Goal: Task Accomplishment & Management: Complete application form

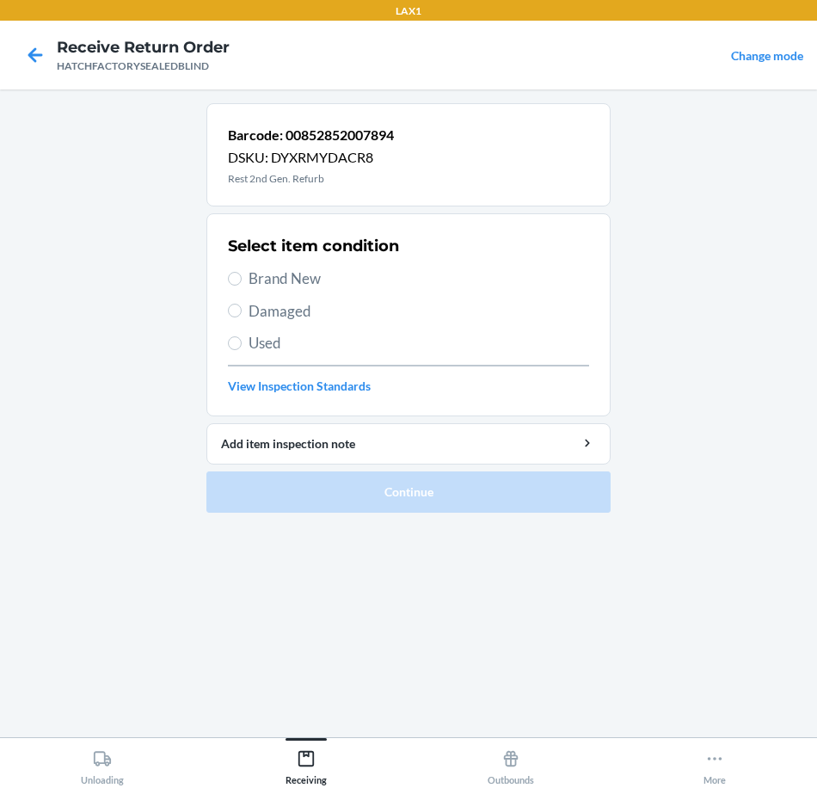
click at [247, 282] on label "Brand New" at bounding box center [408, 279] width 361 height 22
click at [242, 282] on input "Brand New" at bounding box center [235, 279] width 14 height 14
radio input "true"
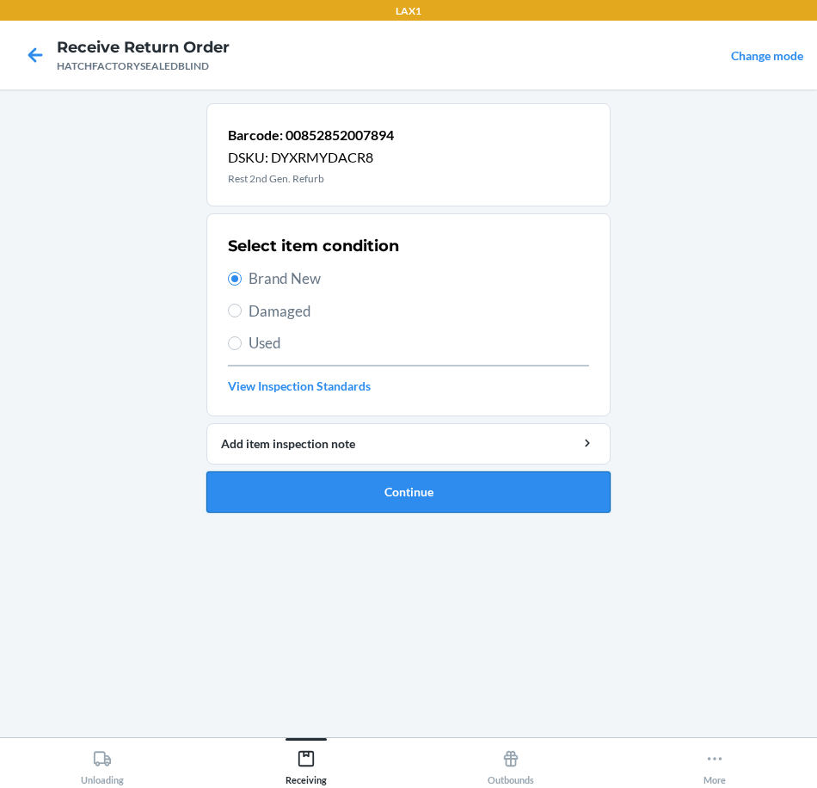
click at [359, 484] on button "Continue" at bounding box center [409, 492] width 404 height 41
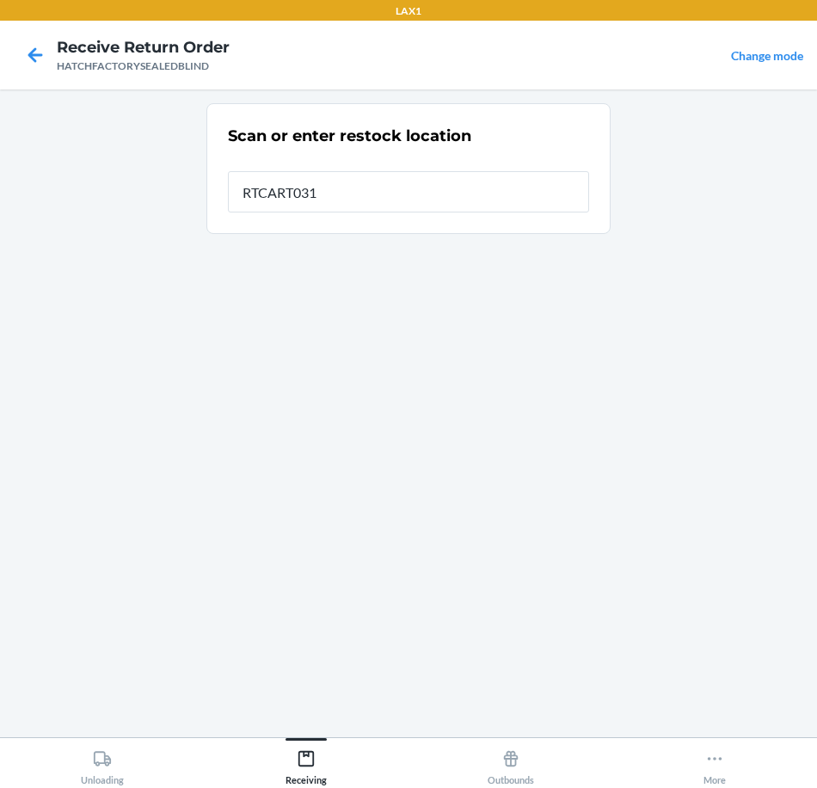
type input "RTCART031"
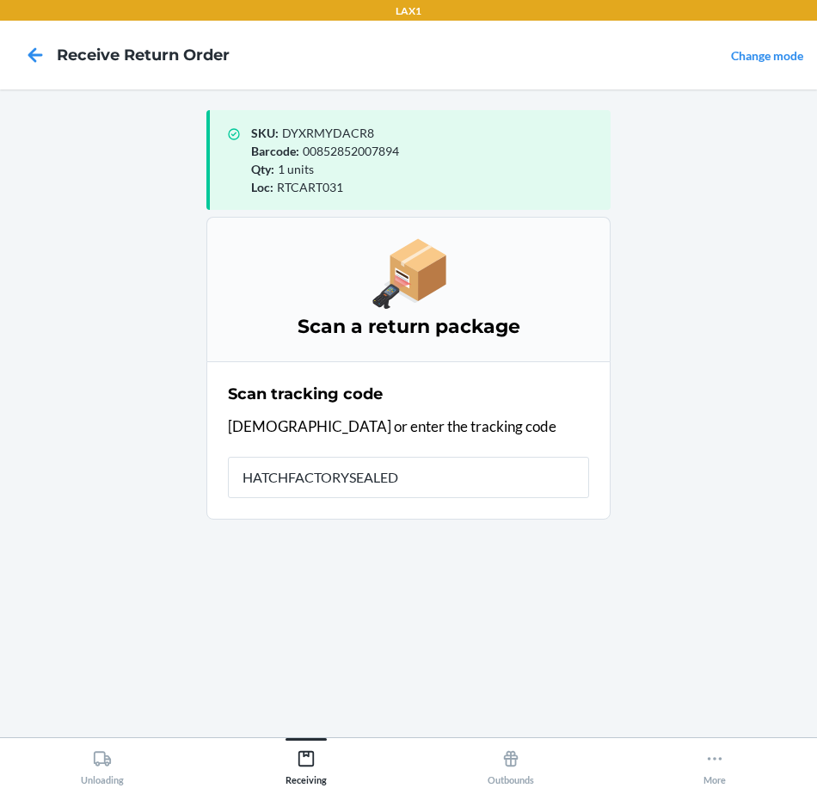
type input "HATCHFACTORYSEALEDB"
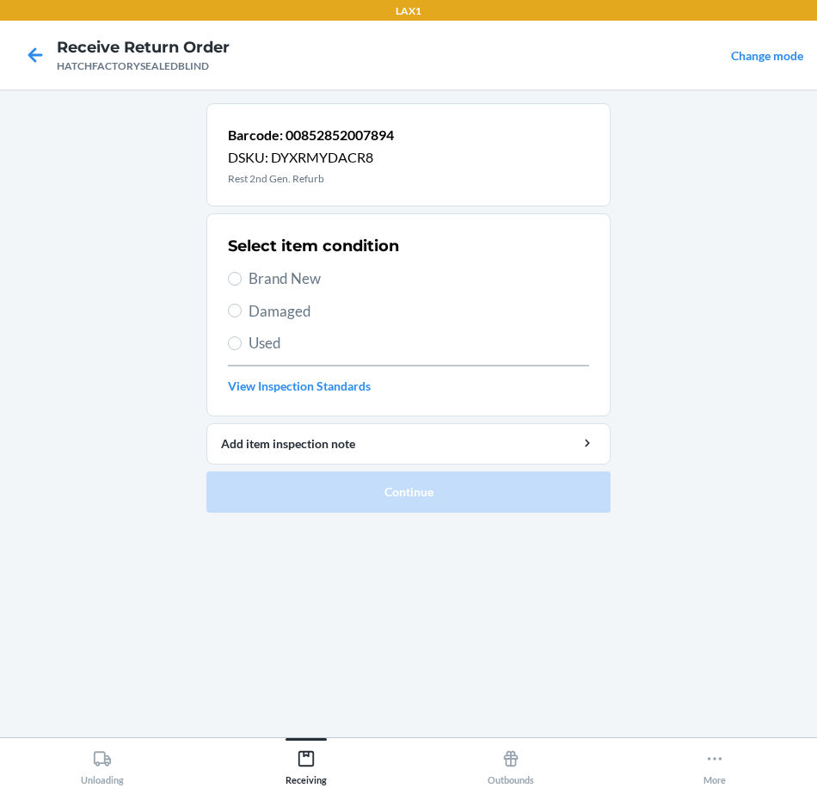
click at [283, 279] on span "Brand New" at bounding box center [419, 279] width 341 height 22
click at [242, 279] on input "Brand New" at bounding box center [235, 279] width 14 height 14
radio input "true"
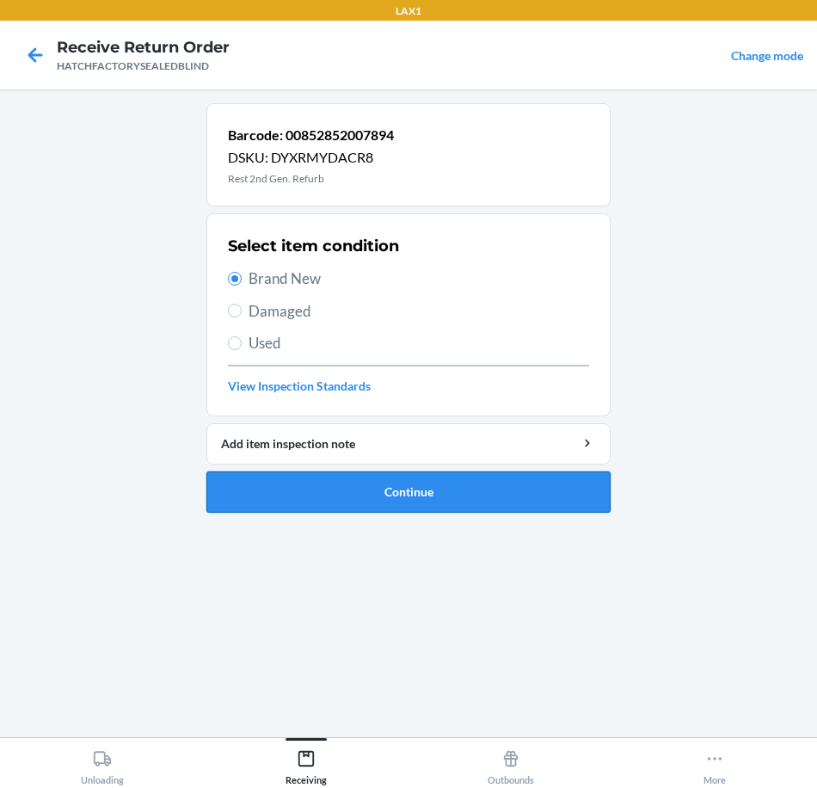
click at [324, 492] on button "Continue" at bounding box center [409, 492] width 404 height 41
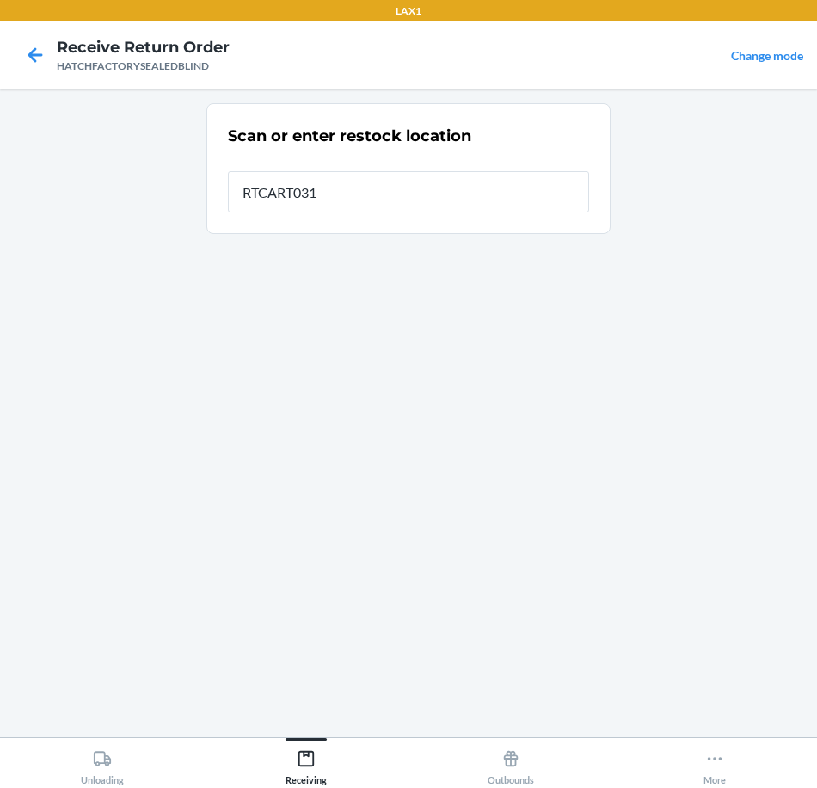
type input "RTCART031"
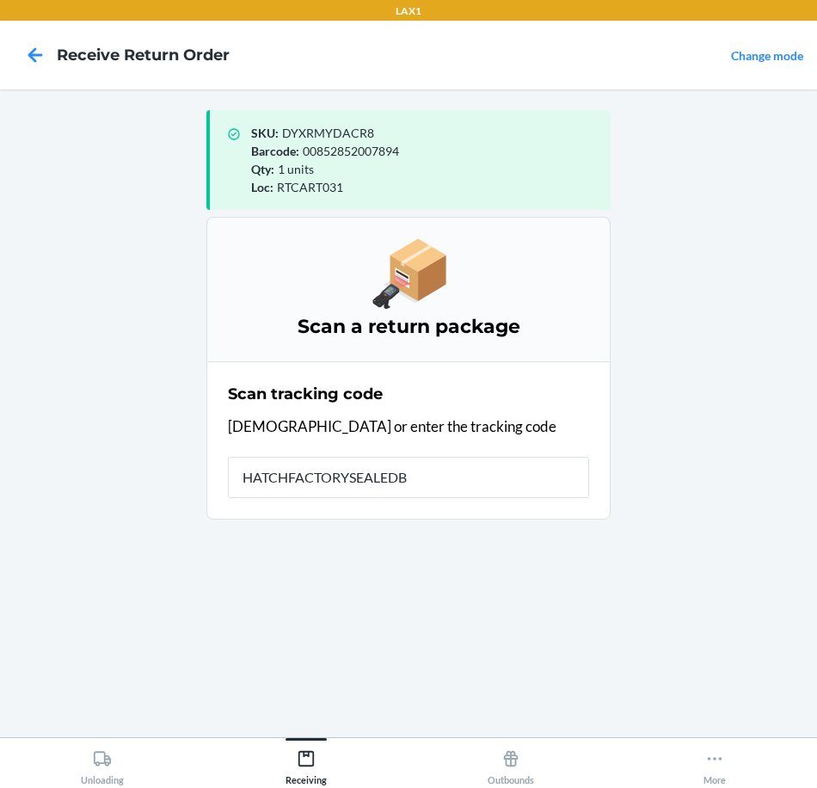
type input "HATCHFACTORYSEALEDBL"
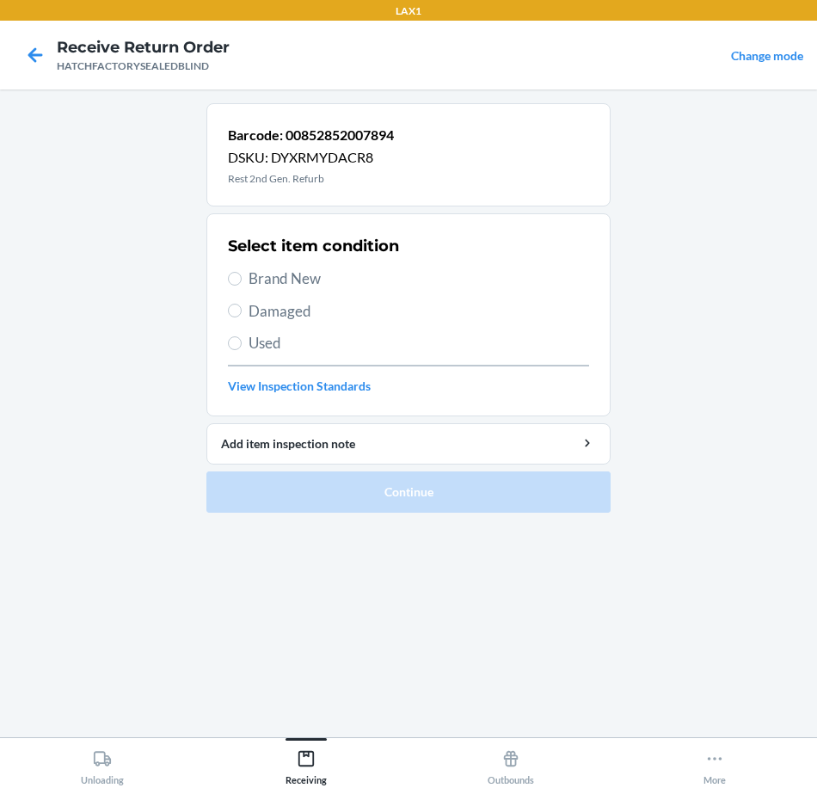
click at [296, 278] on span "Brand New" at bounding box center [419, 279] width 341 height 22
click at [242, 278] on input "Brand New" at bounding box center [235, 279] width 14 height 14
radio input "true"
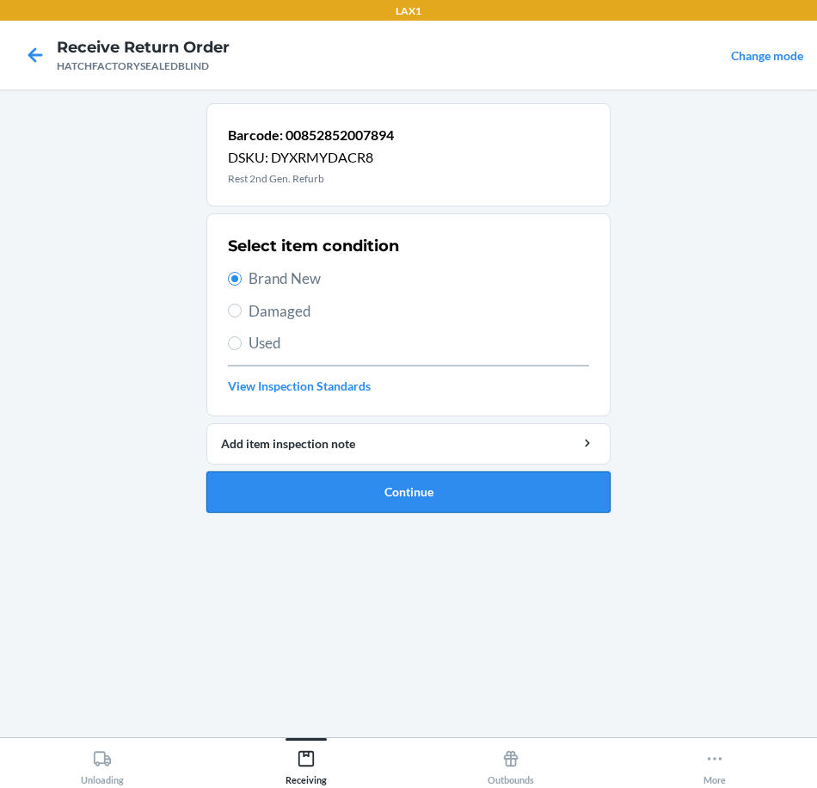
click at [412, 492] on button "Continue" at bounding box center [409, 492] width 404 height 41
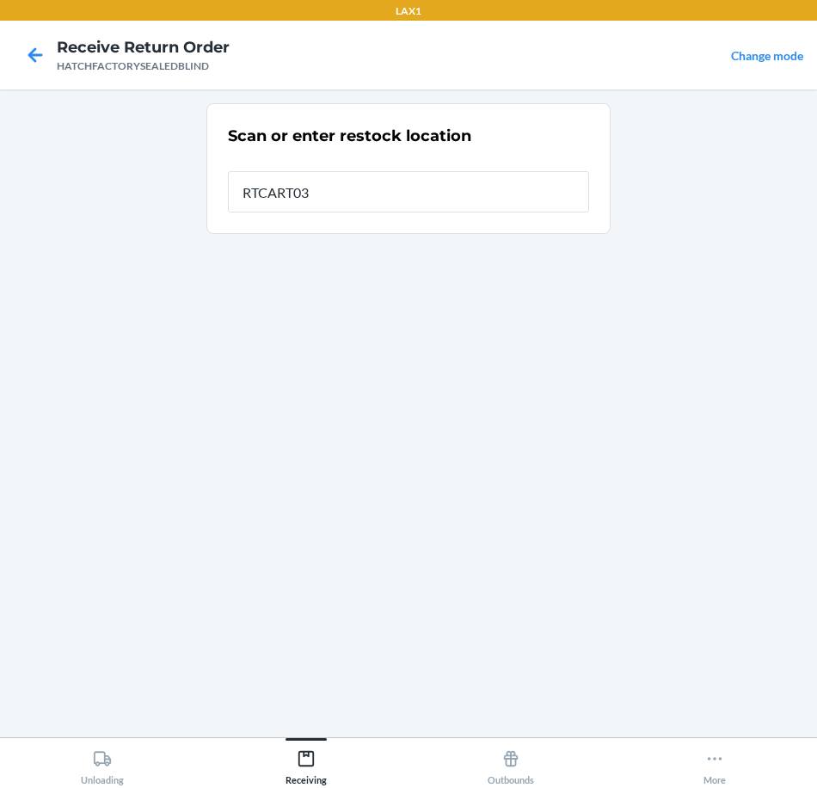
type input "RTCART031"
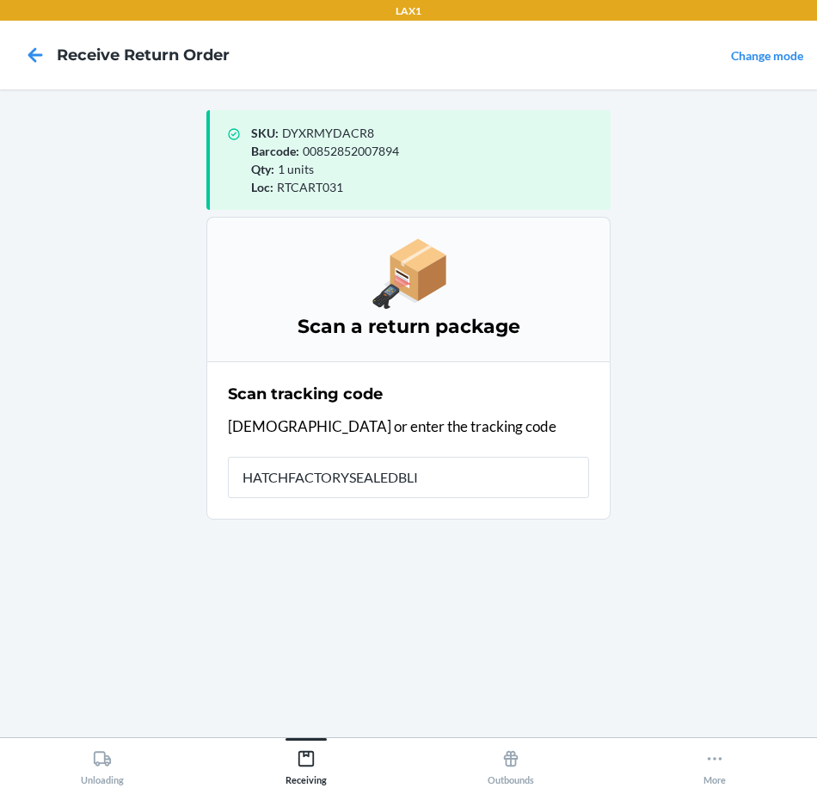
type input "HATCHFACTORYSEALEDBLIN"
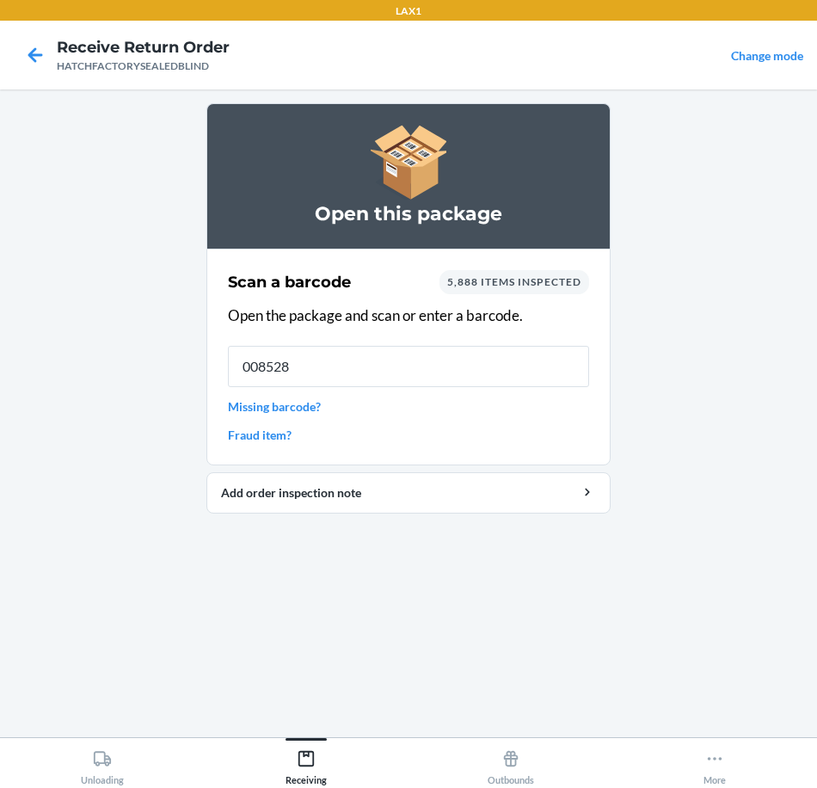
type input "0085285"
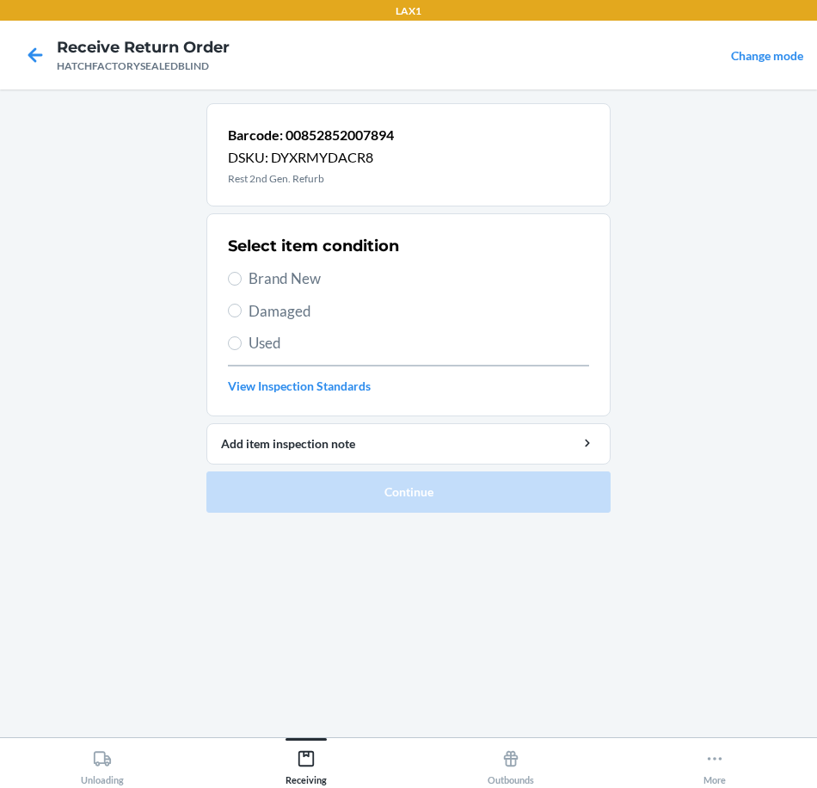
click at [287, 280] on span "Brand New" at bounding box center [419, 279] width 341 height 22
click at [242, 280] on input "Brand New" at bounding box center [235, 279] width 14 height 14
radio input "true"
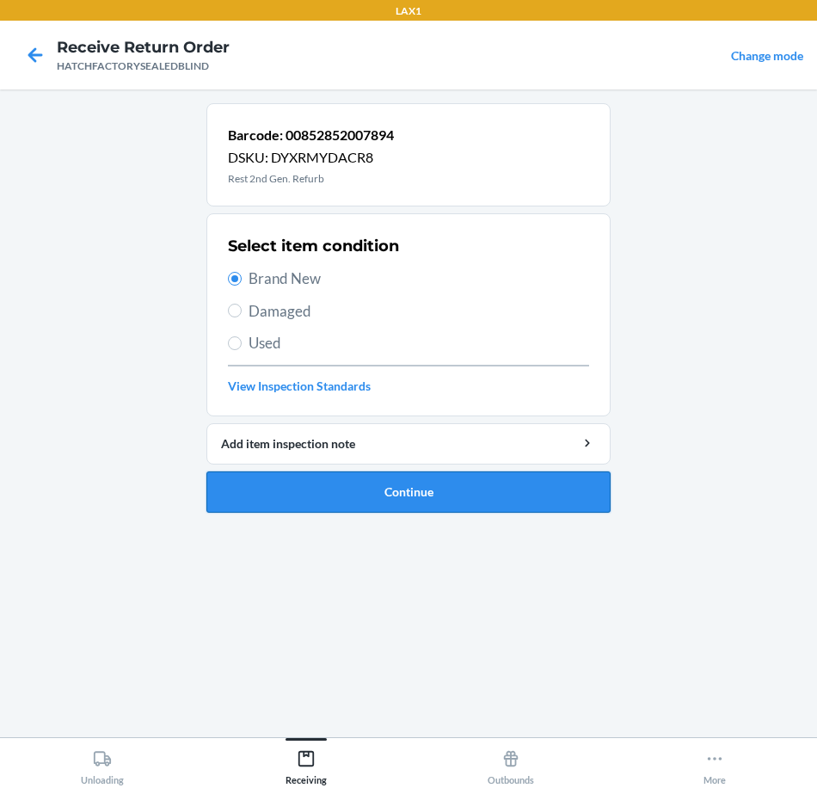
click at [459, 492] on button "Continue" at bounding box center [409, 492] width 404 height 41
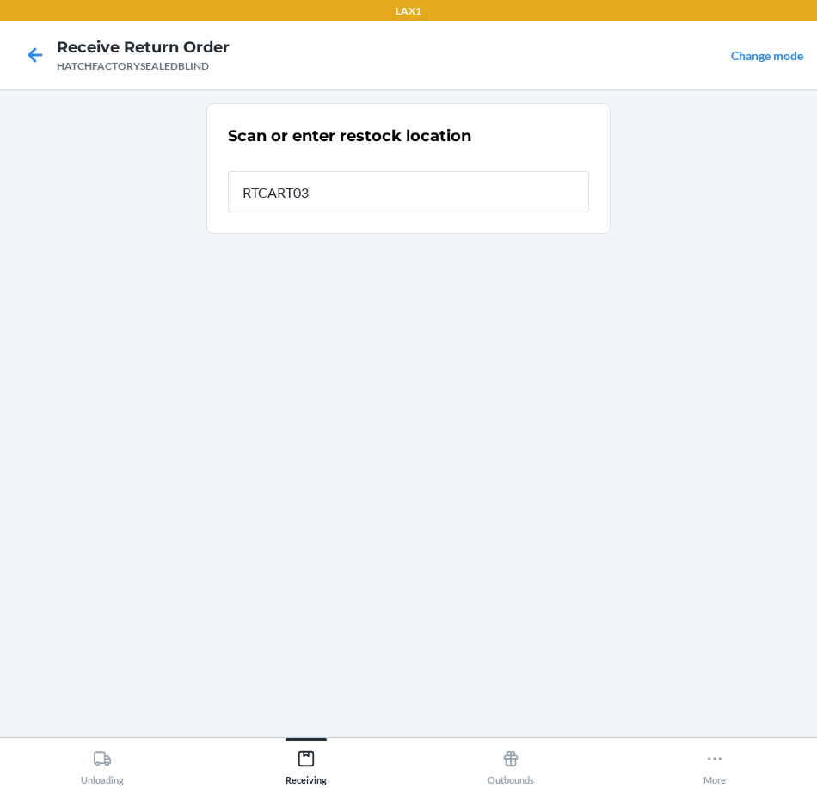
type input "RTCART031"
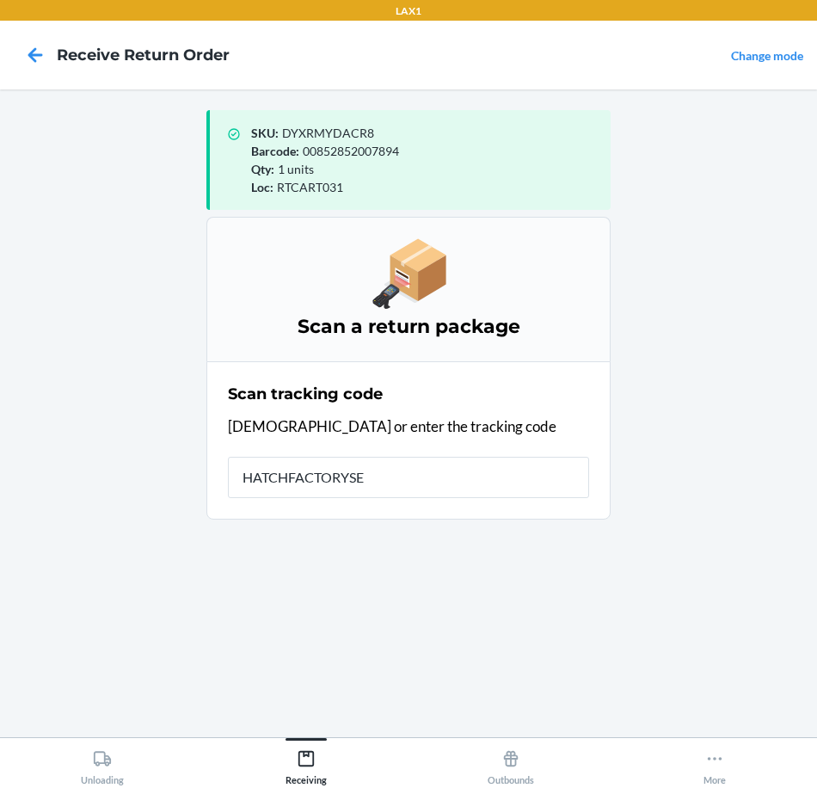
type input "HATCHFACTORYSEA"
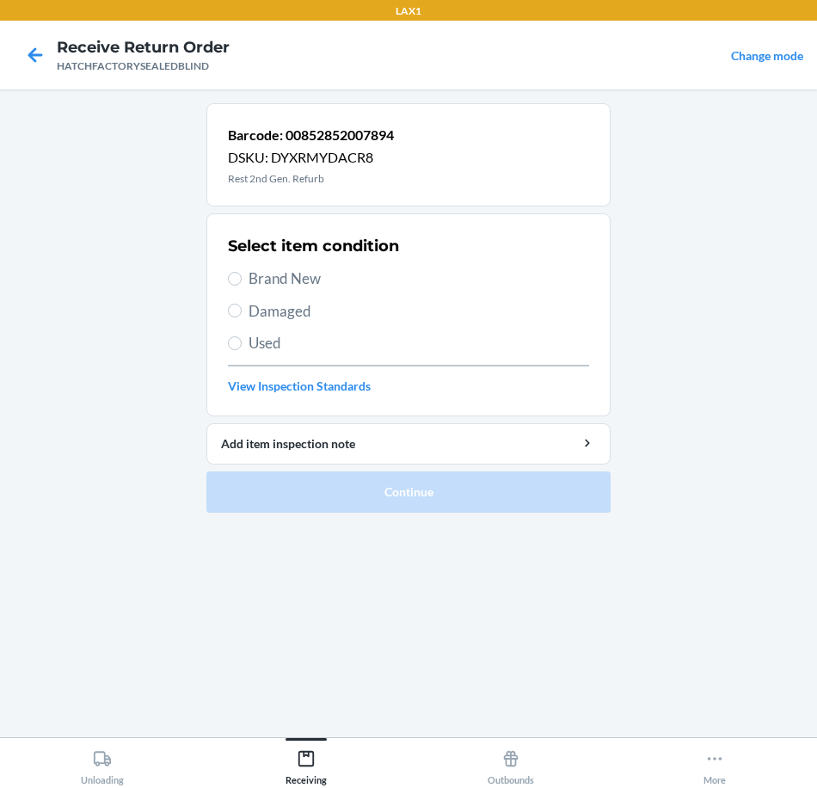
click at [299, 282] on span "Brand New" at bounding box center [419, 279] width 341 height 22
click at [242, 282] on input "Brand New" at bounding box center [235, 279] width 14 height 14
radio input "true"
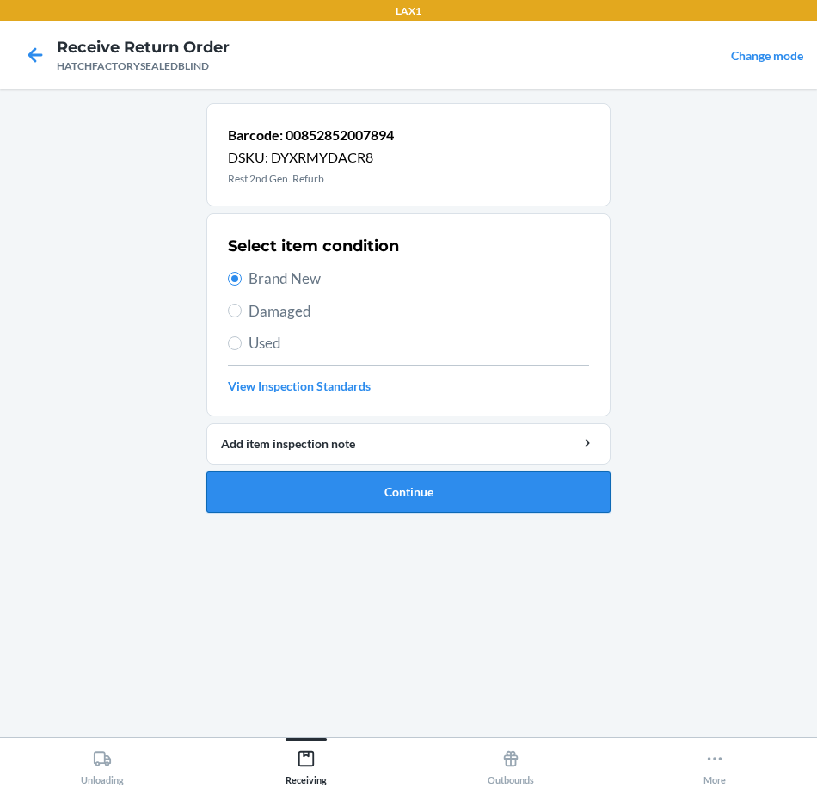
click at [387, 499] on button "Continue" at bounding box center [409, 492] width 404 height 41
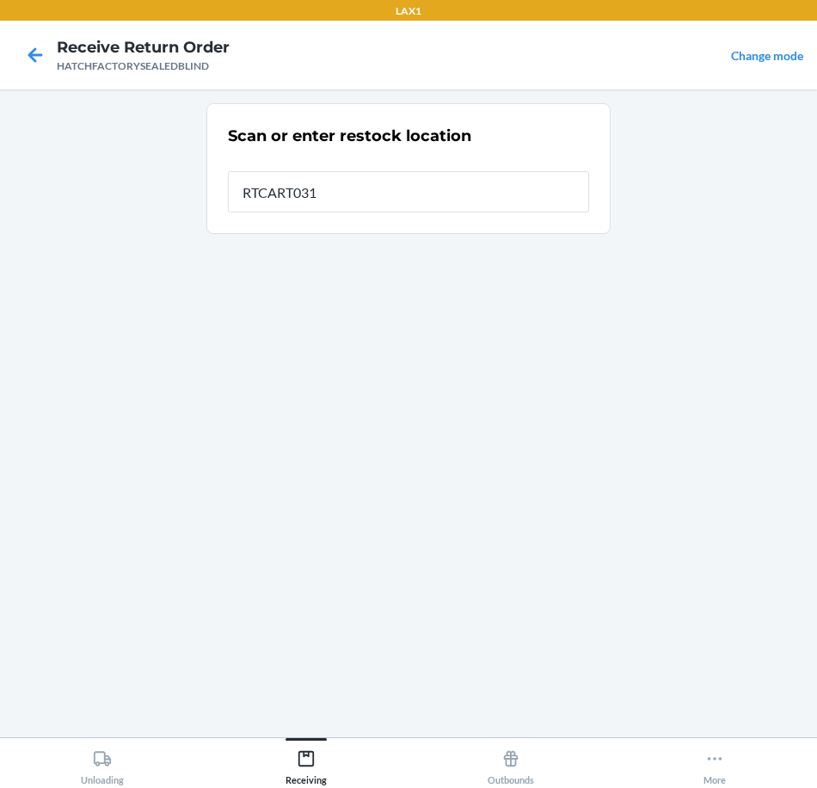
type input "RTCART031"
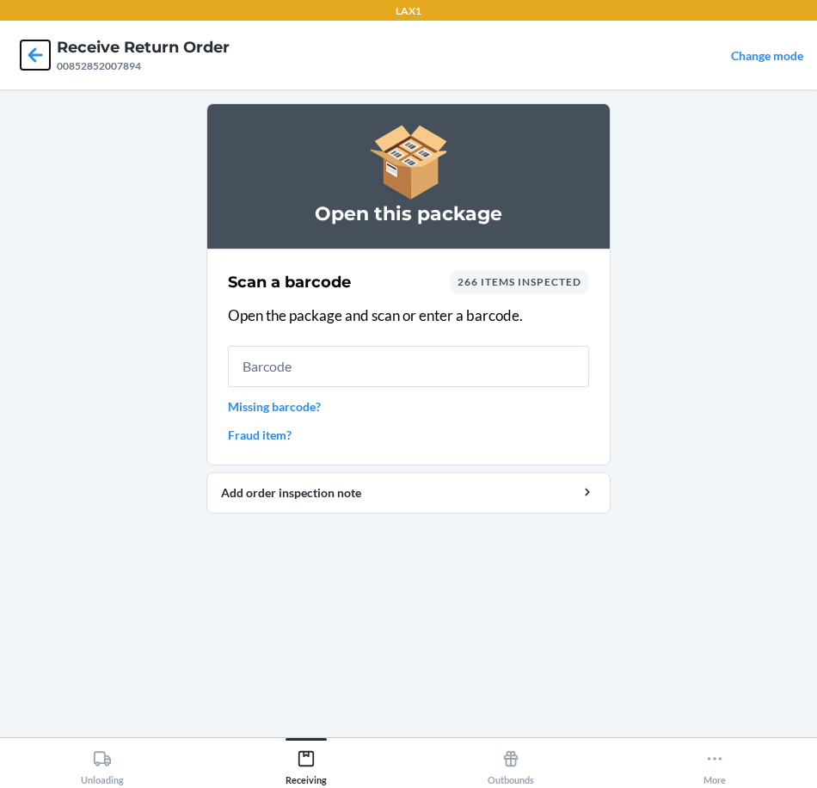
click at [42, 55] on icon at bounding box center [35, 54] width 15 height 15
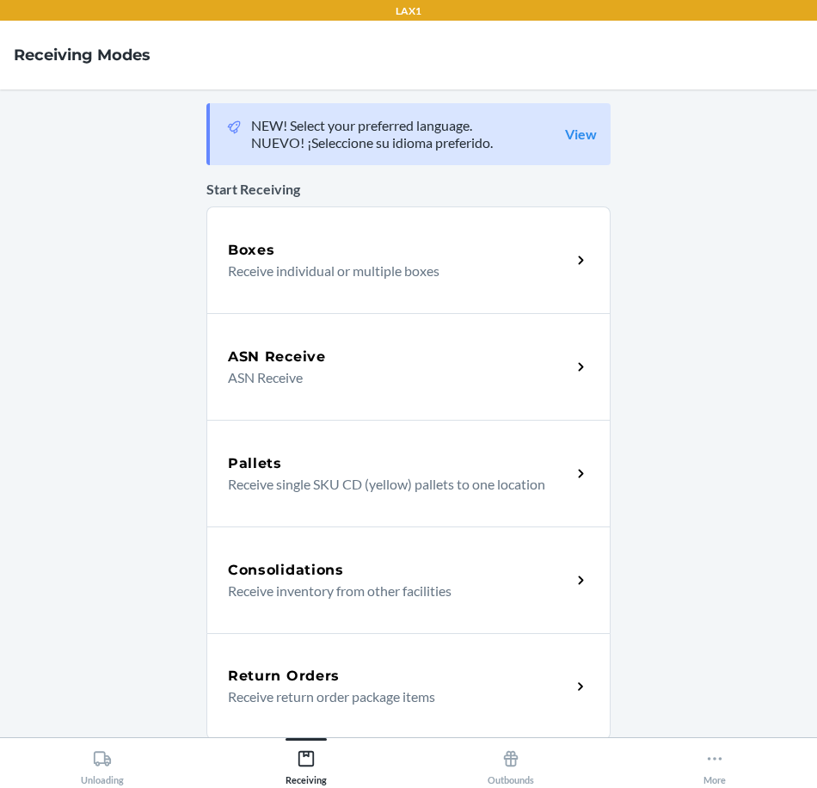
drag, startPoint x: 364, startPoint y: 681, endPoint x: 357, endPoint y: 653, distance: 28.4
click at [364, 680] on div "Return Orders" at bounding box center [399, 676] width 343 height 21
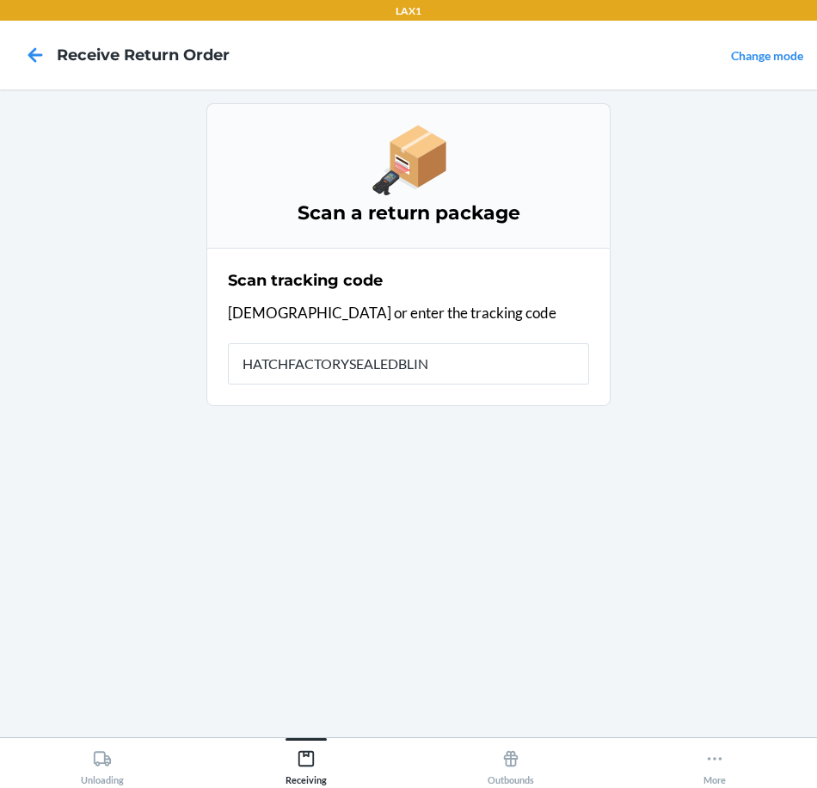
type input "HATCHFACTORYSEALEDBLIND"
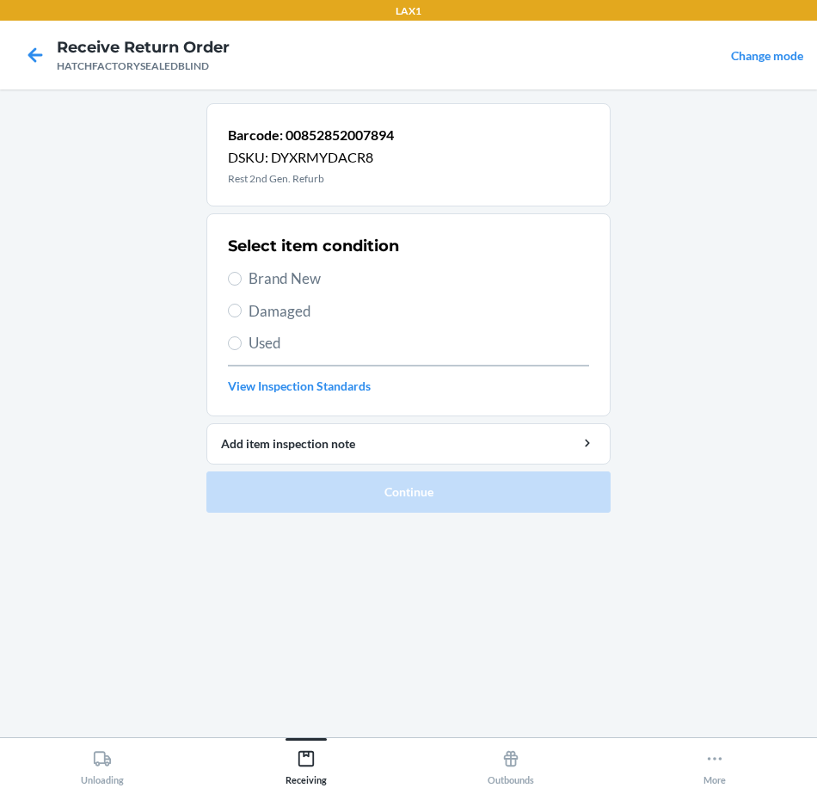
click at [293, 278] on span "Brand New" at bounding box center [419, 279] width 341 height 22
click at [242, 278] on input "Brand New" at bounding box center [235, 279] width 14 height 14
radio input "true"
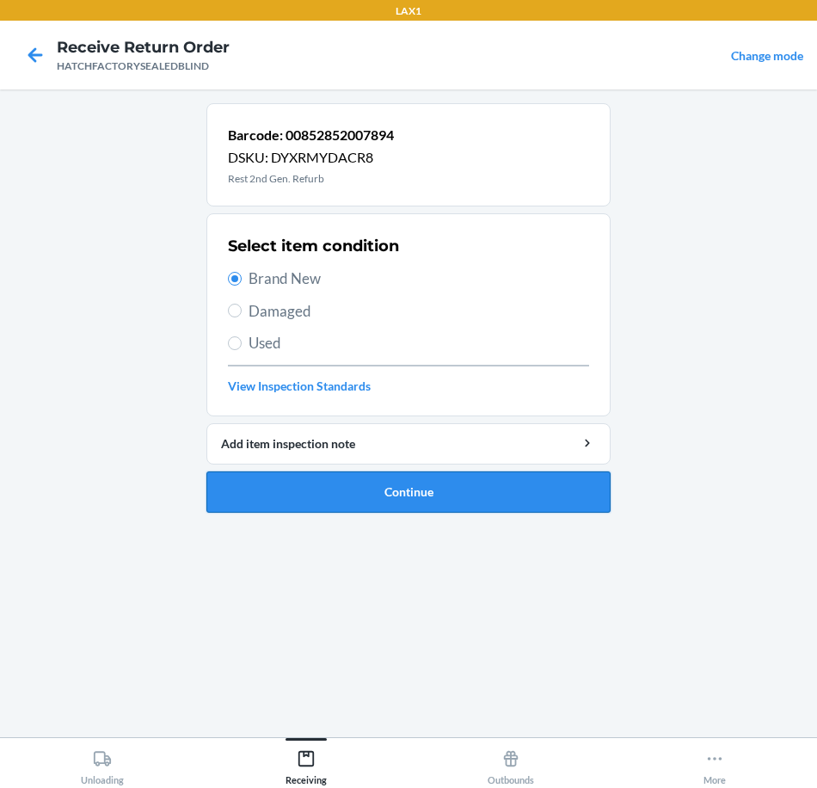
click at [398, 492] on button "Continue" at bounding box center [409, 492] width 404 height 41
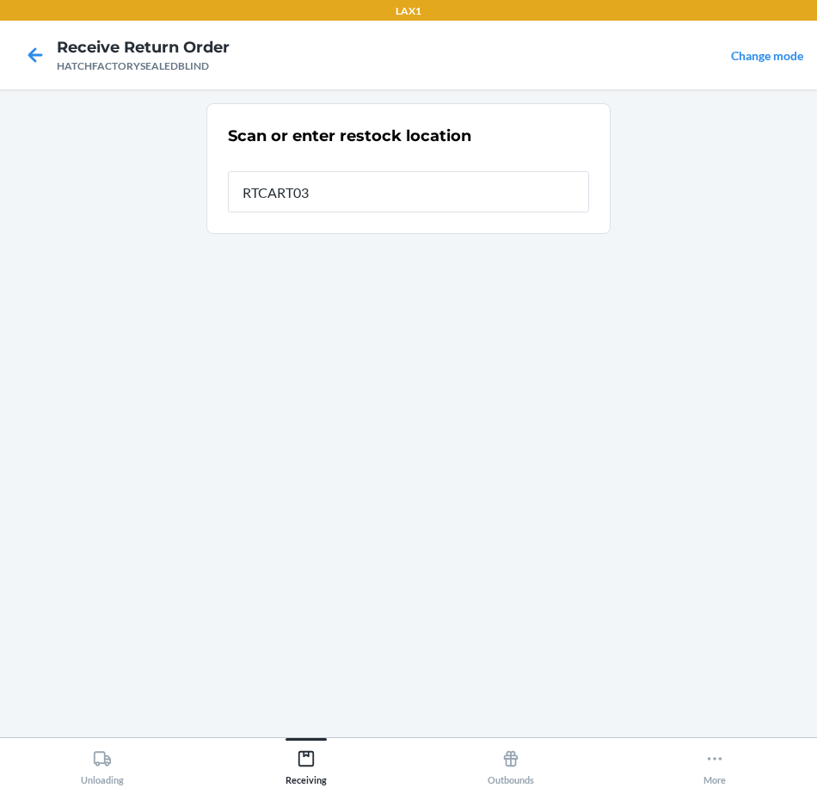
type input "RTCART031"
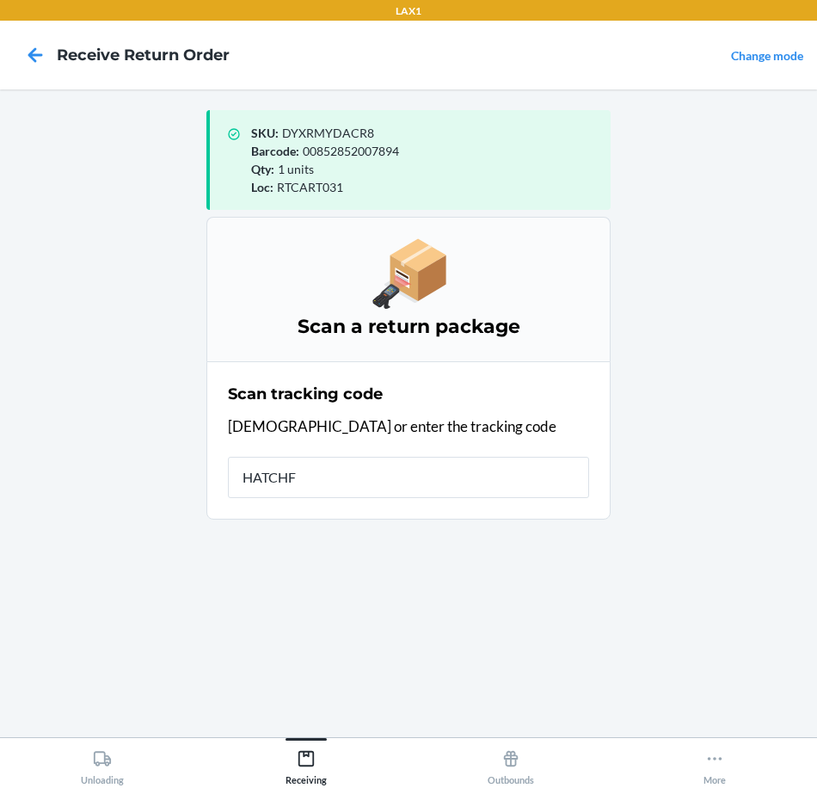
type input "HATCHFA"
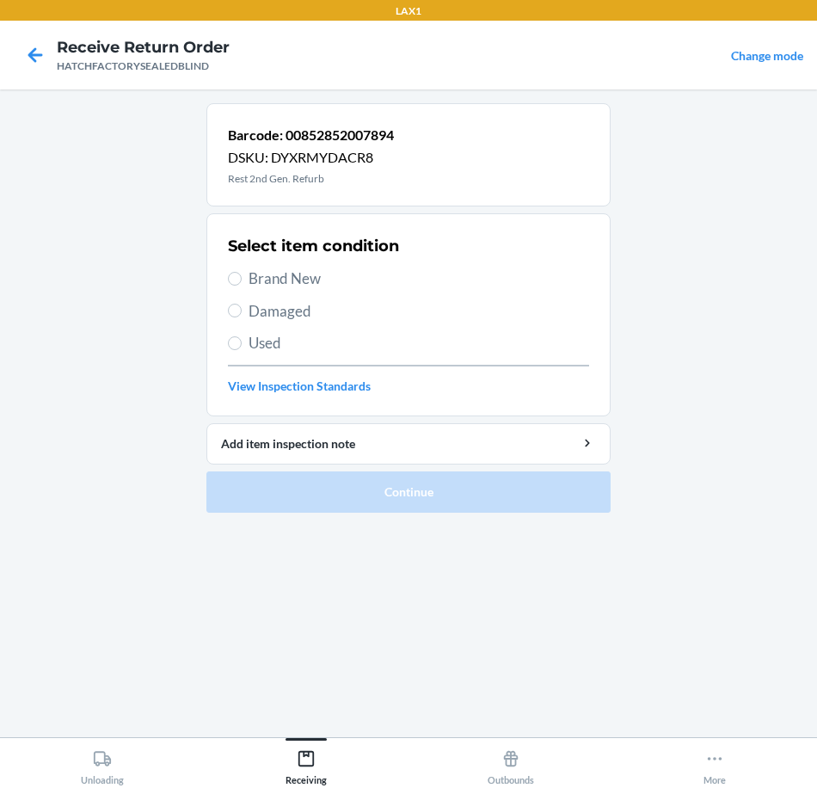
click at [294, 279] on span "Brand New" at bounding box center [419, 279] width 341 height 22
click at [242, 279] on input "Brand New" at bounding box center [235, 279] width 14 height 14
radio input "true"
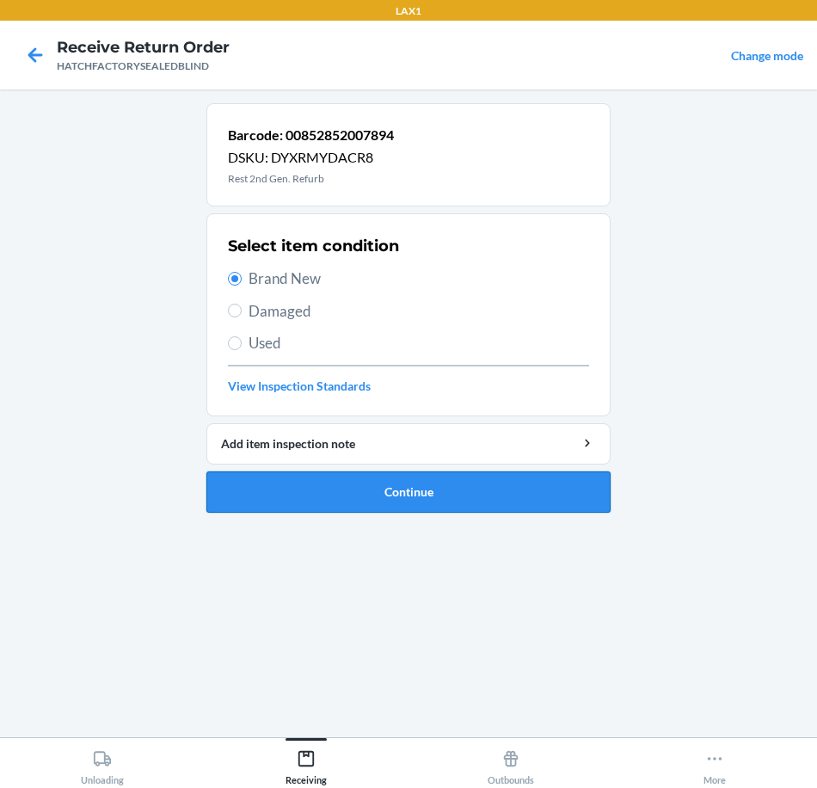
click at [382, 494] on button "Continue" at bounding box center [409, 492] width 404 height 41
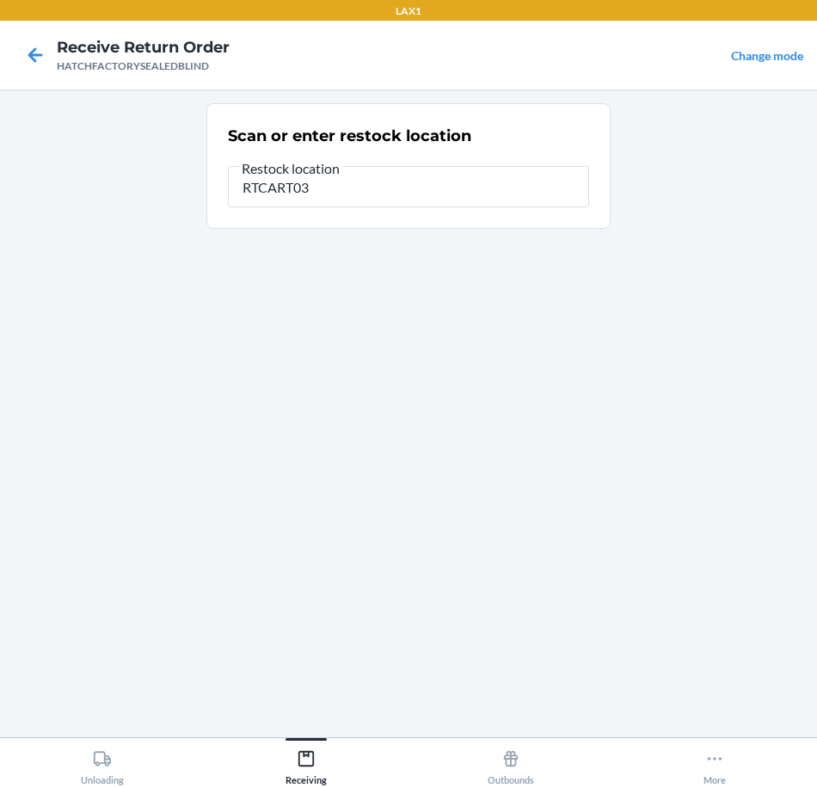
type input "RTCART031"
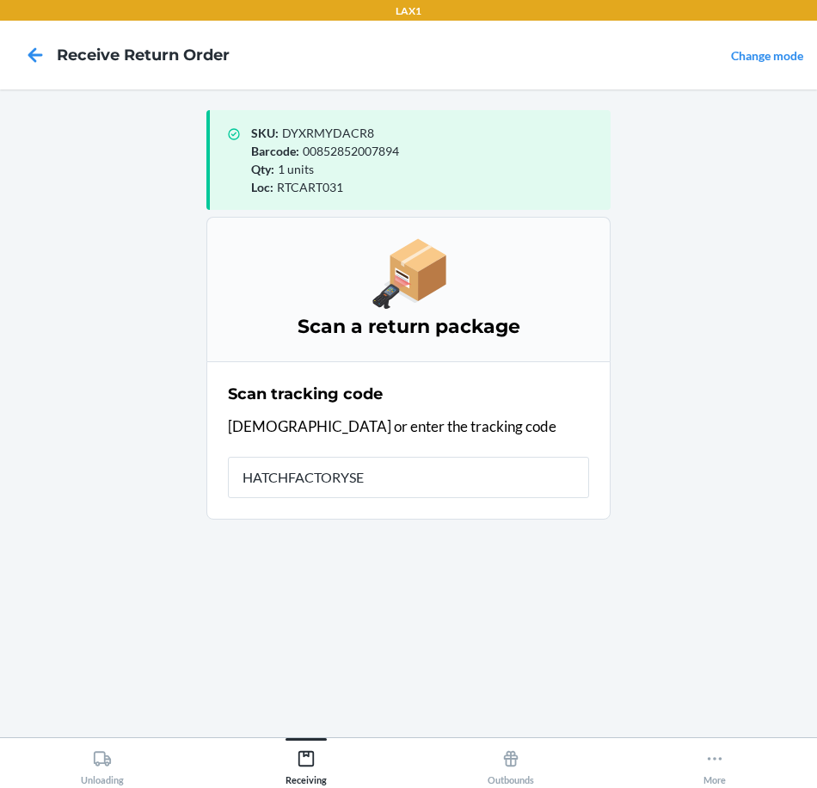
type input "HATCHFACTORYSEA"
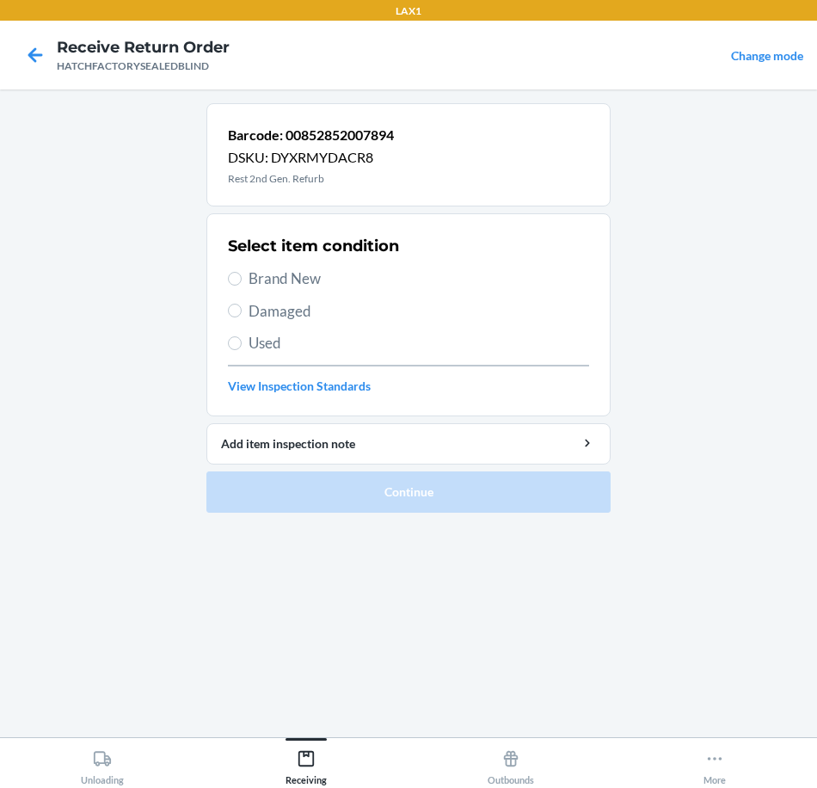
click at [302, 274] on span "Brand New" at bounding box center [419, 279] width 341 height 22
click at [242, 274] on input "Brand New" at bounding box center [235, 279] width 14 height 14
radio input "true"
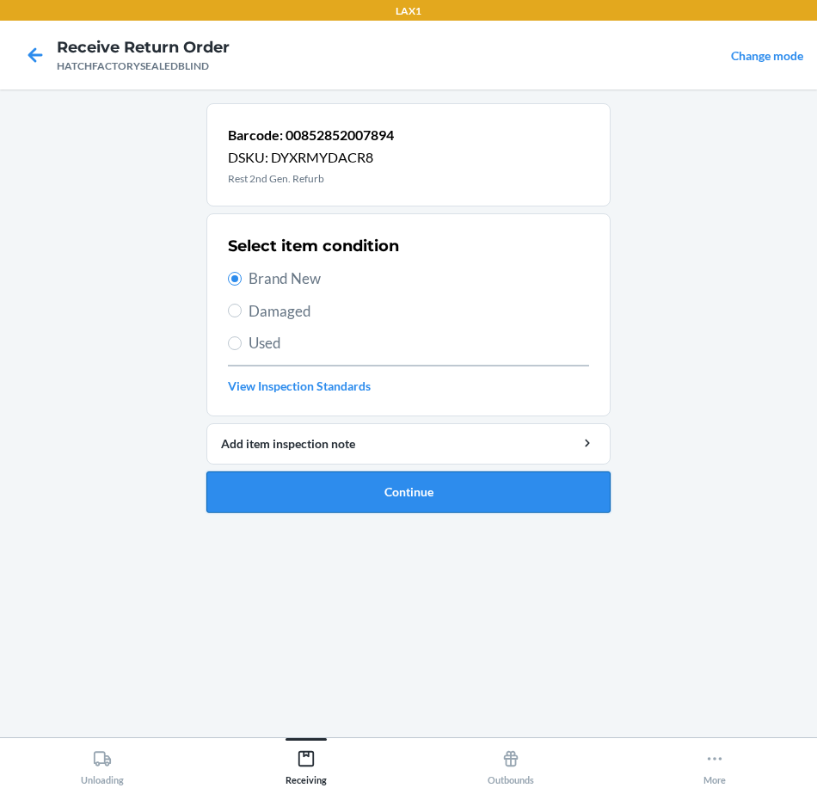
click at [465, 496] on button "Continue" at bounding box center [409, 492] width 404 height 41
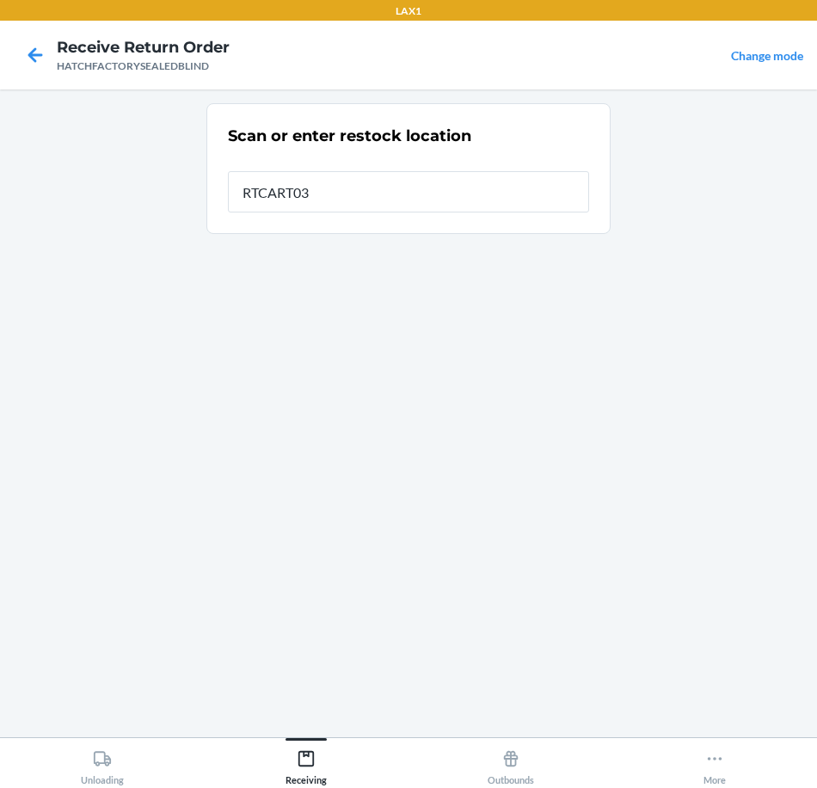
type input "RTCART031"
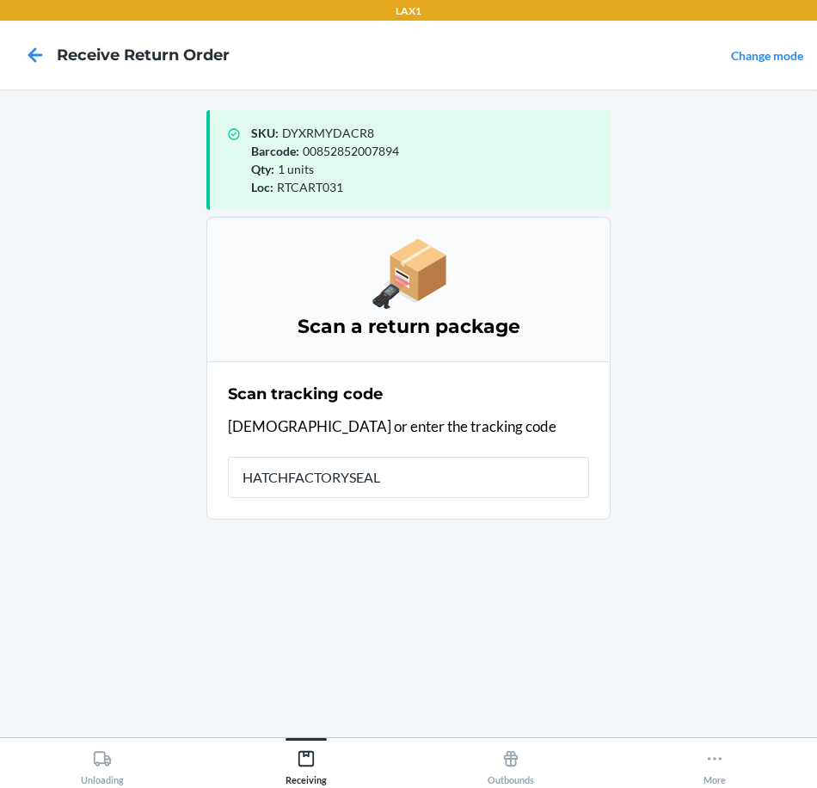
type input "HATCHFACTORYSEALE"
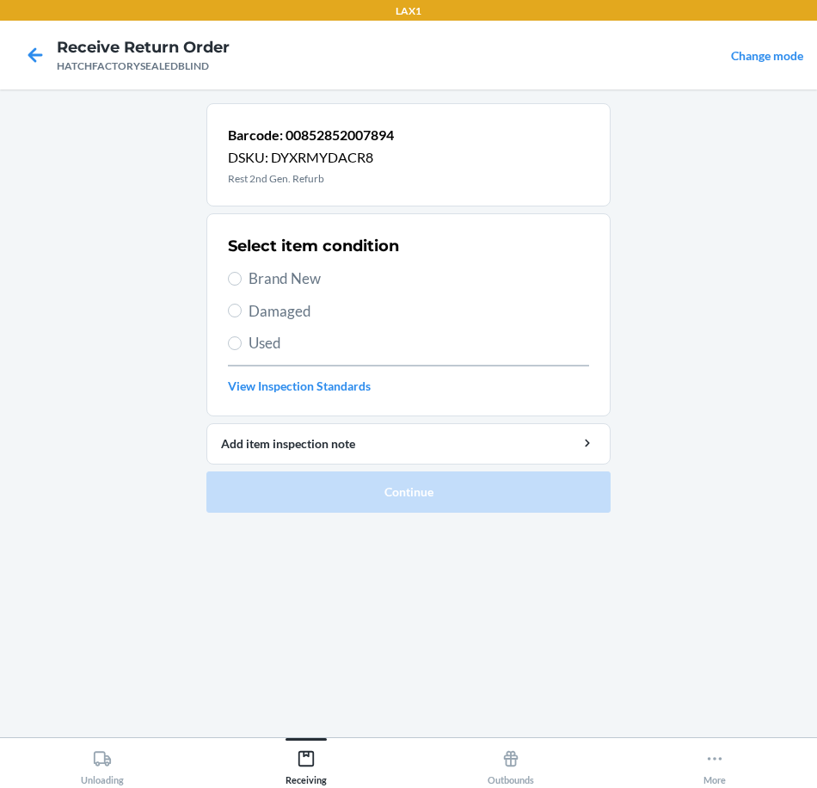
click at [307, 283] on span "Brand New" at bounding box center [419, 279] width 341 height 22
click at [242, 283] on input "Brand New" at bounding box center [235, 279] width 14 height 14
radio input "true"
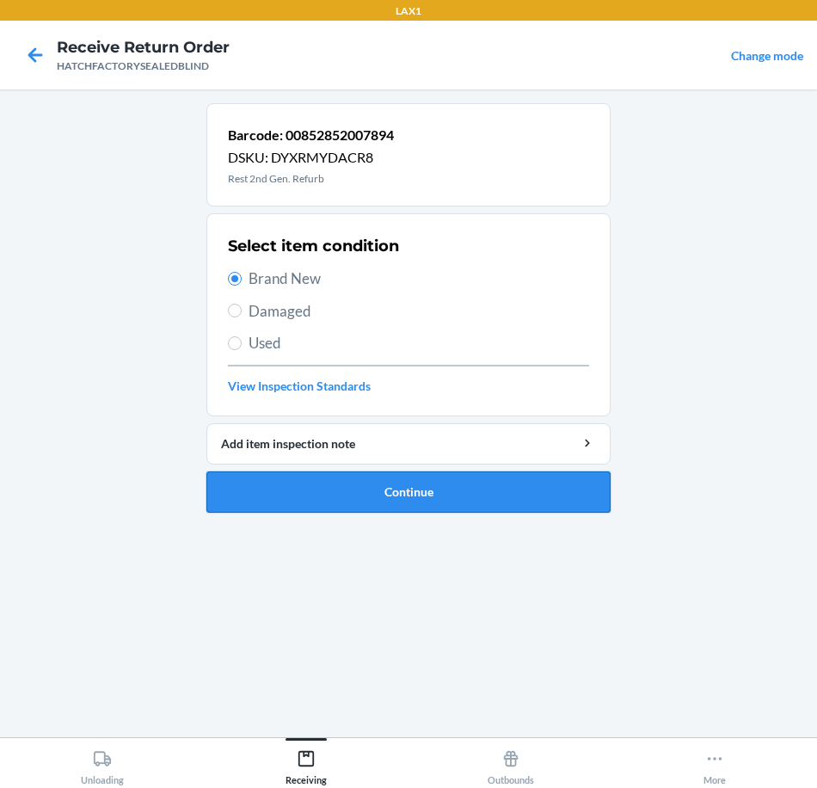
click at [383, 484] on button "Continue" at bounding box center [409, 492] width 404 height 41
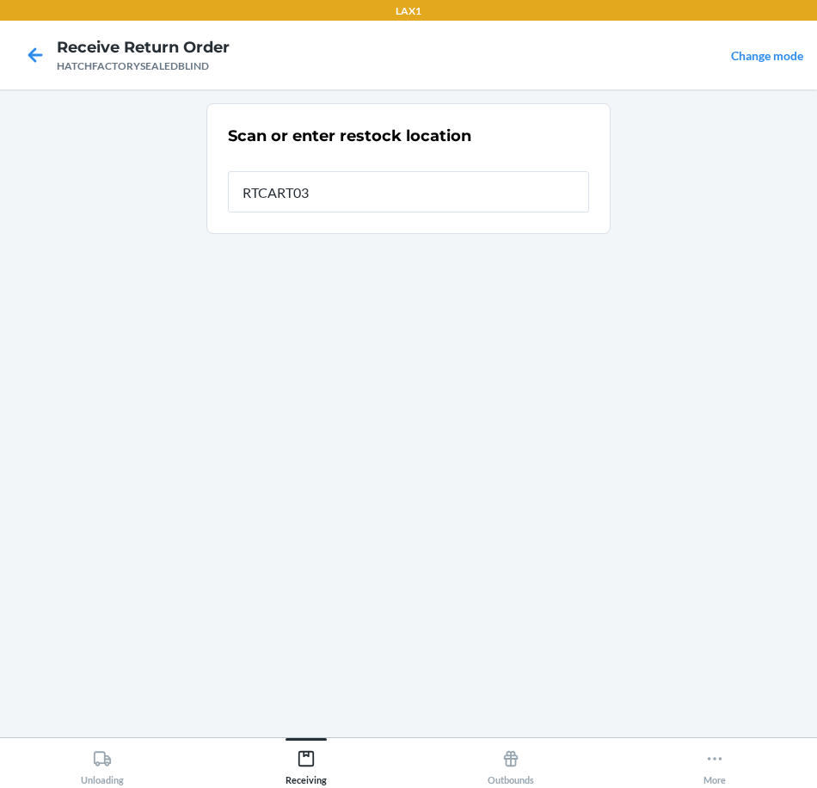
type input "RTCART031"
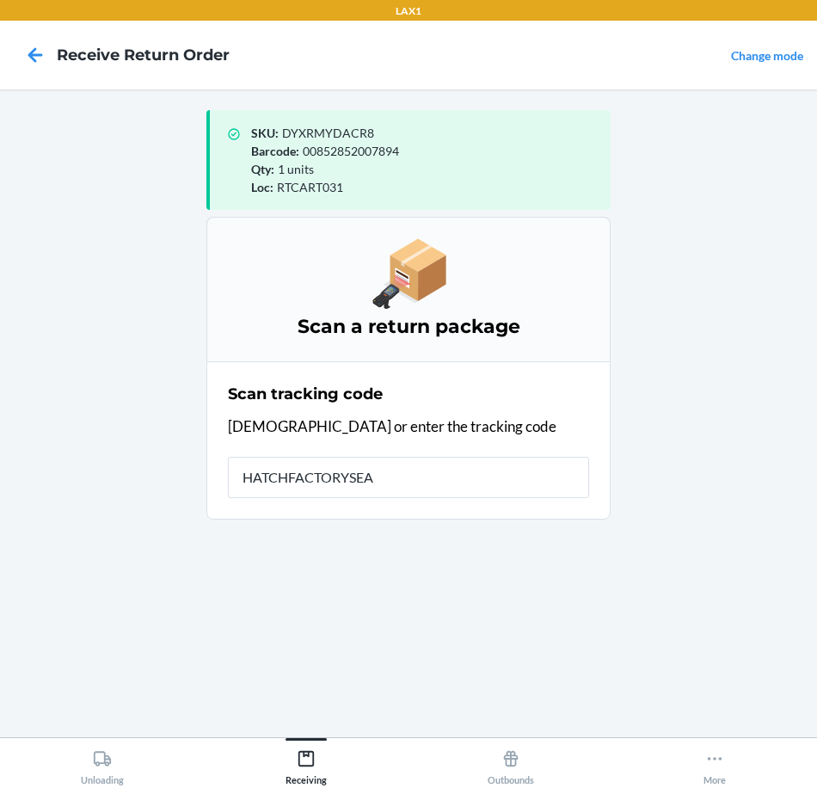
type input "HATCHFACTORYSEAL"
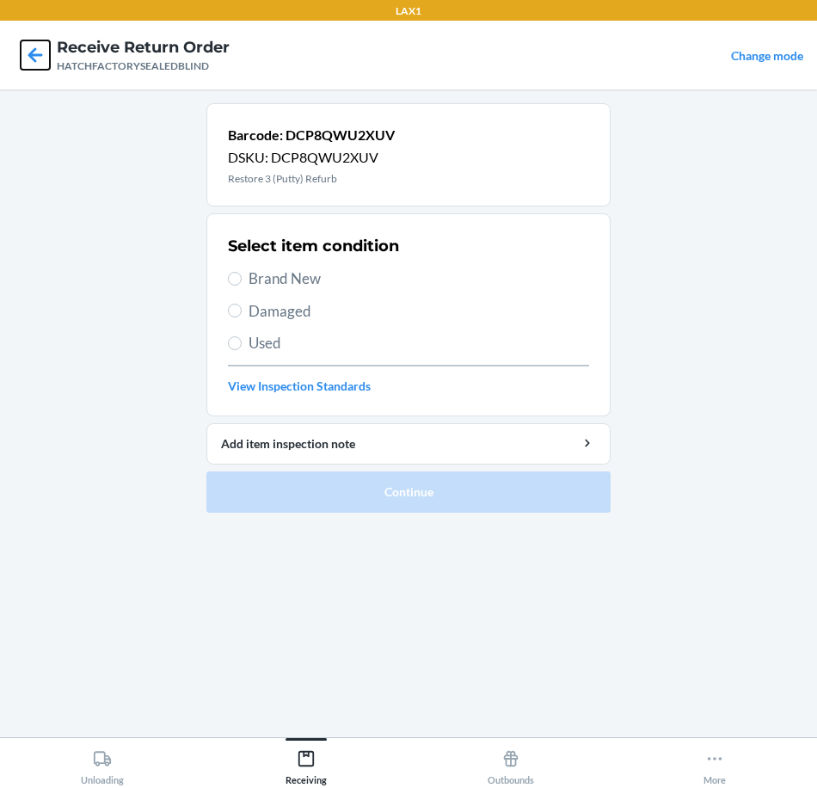
click at [28, 56] on icon at bounding box center [35, 54] width 15 height 15
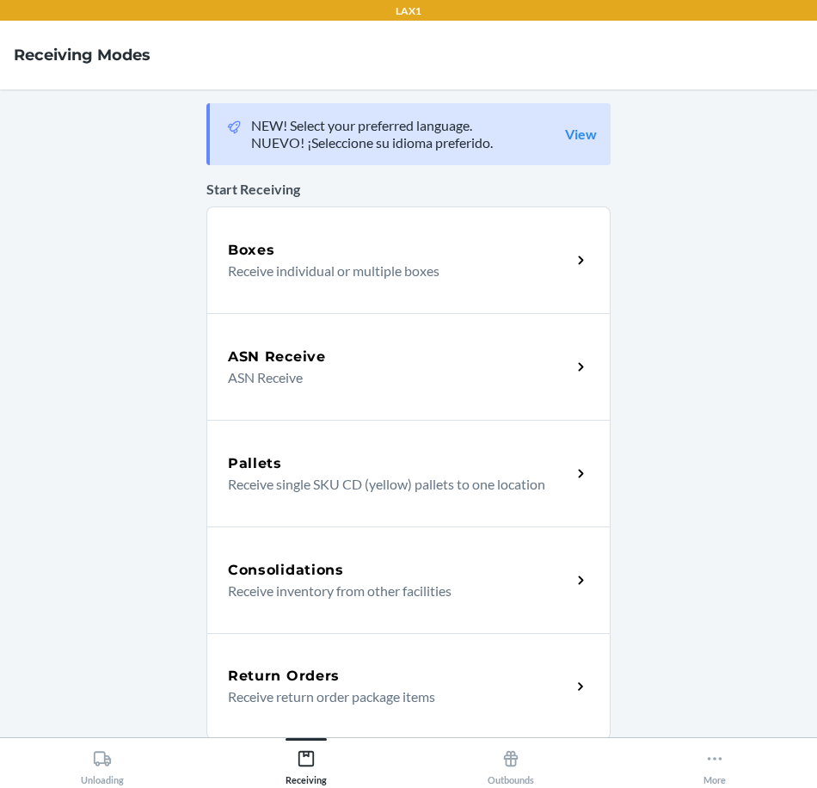
click at [334, 676] on div "Return Orders" at bounding box center [399, 676] width 343 height 21
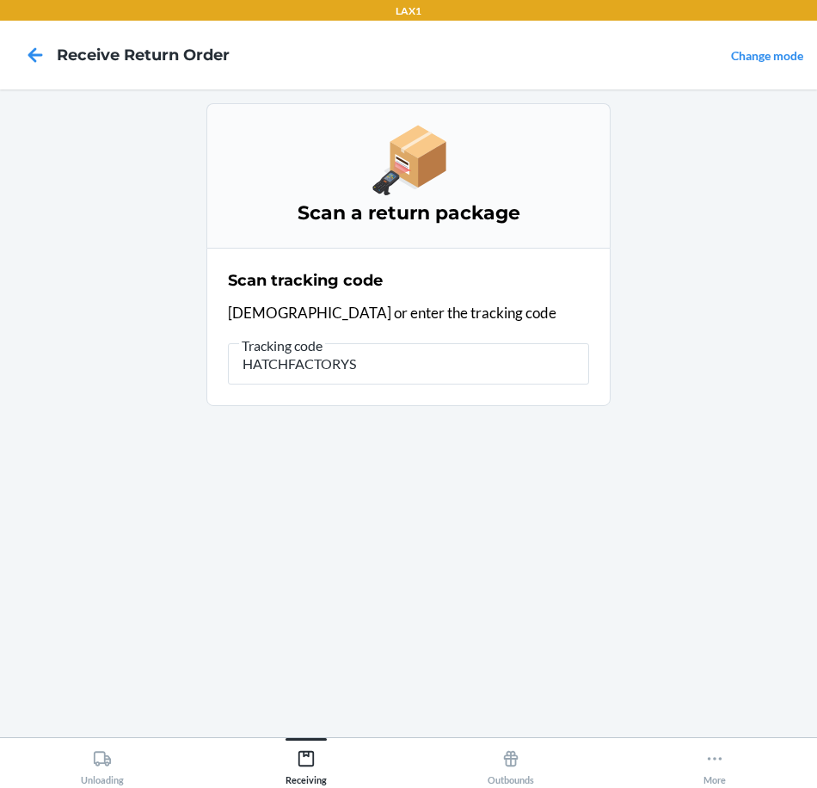
type input "HATCHFACTORYSE"
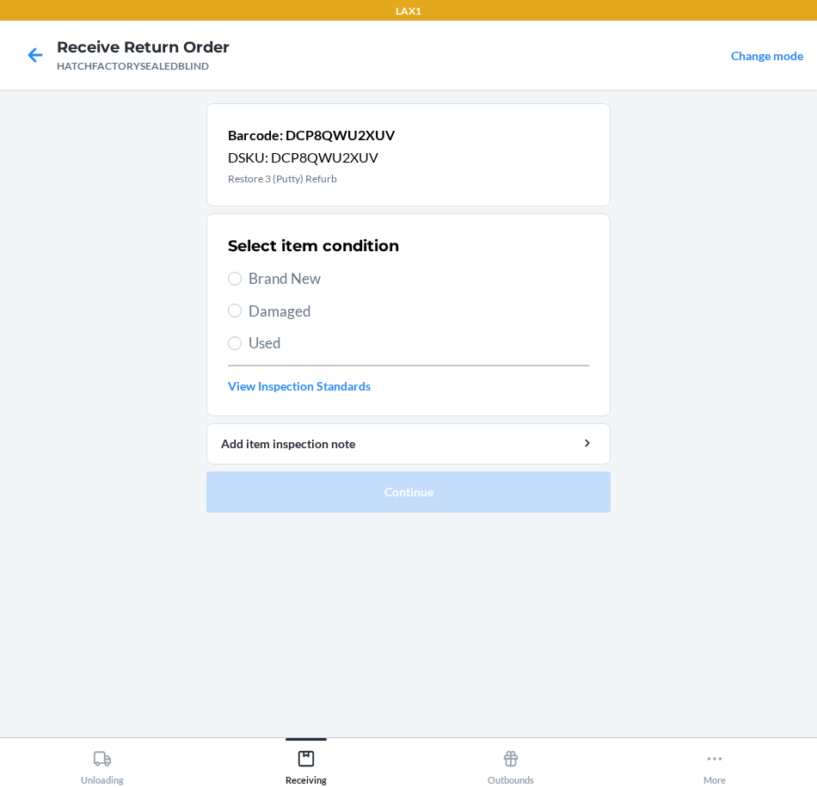
click at [285, 283] on span "Brand New" at bounding box center [419, 279] width 341 height 22
click at [242, 283] on input "Brand New" at bounding box center [235, 279] width 14 height 14
radio input "true"
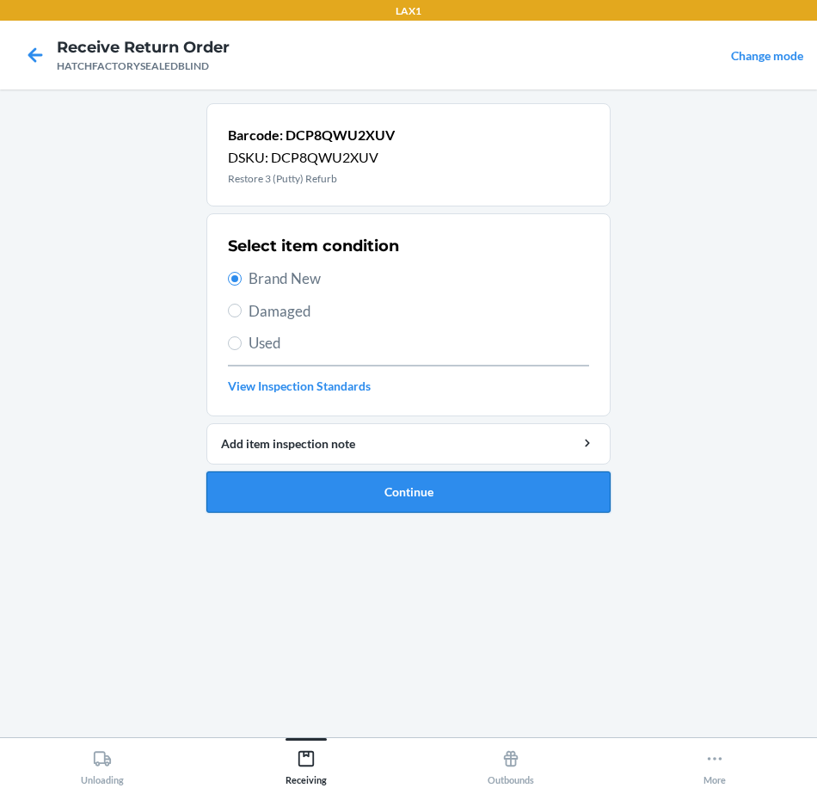
click at [346, 496] on button "Continue" at bounding box center [409, 492] width 404 height 41
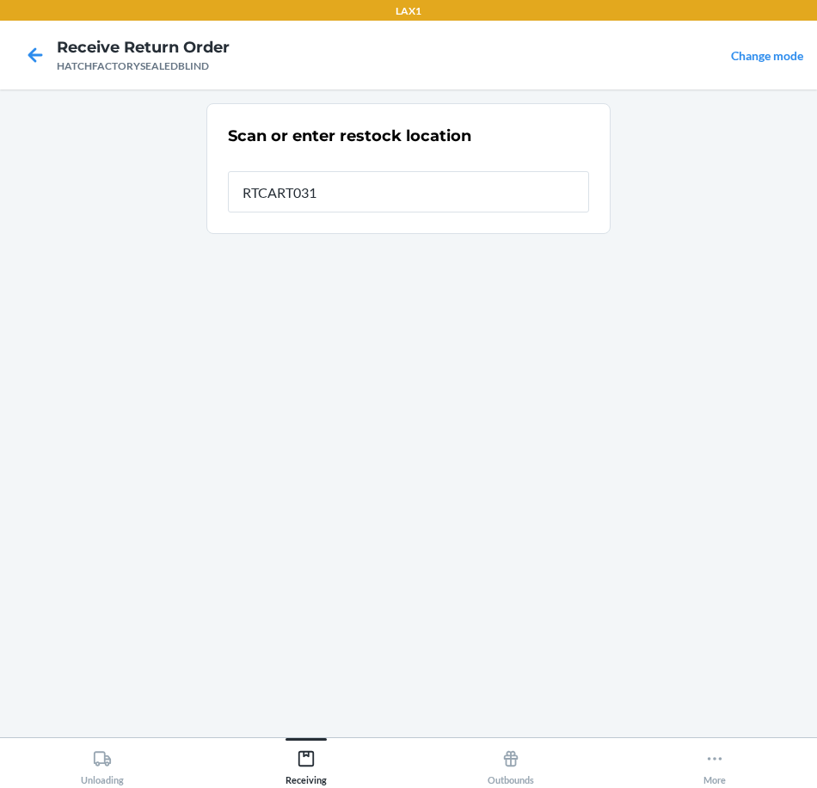
type input "RTCART031"
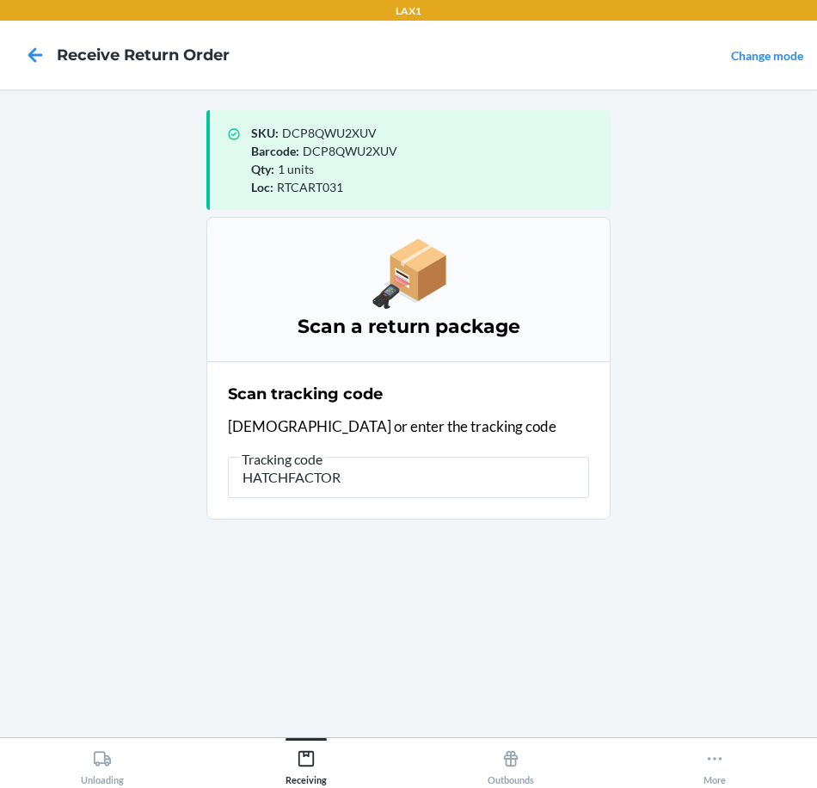
type input "HATCHFACTORY"
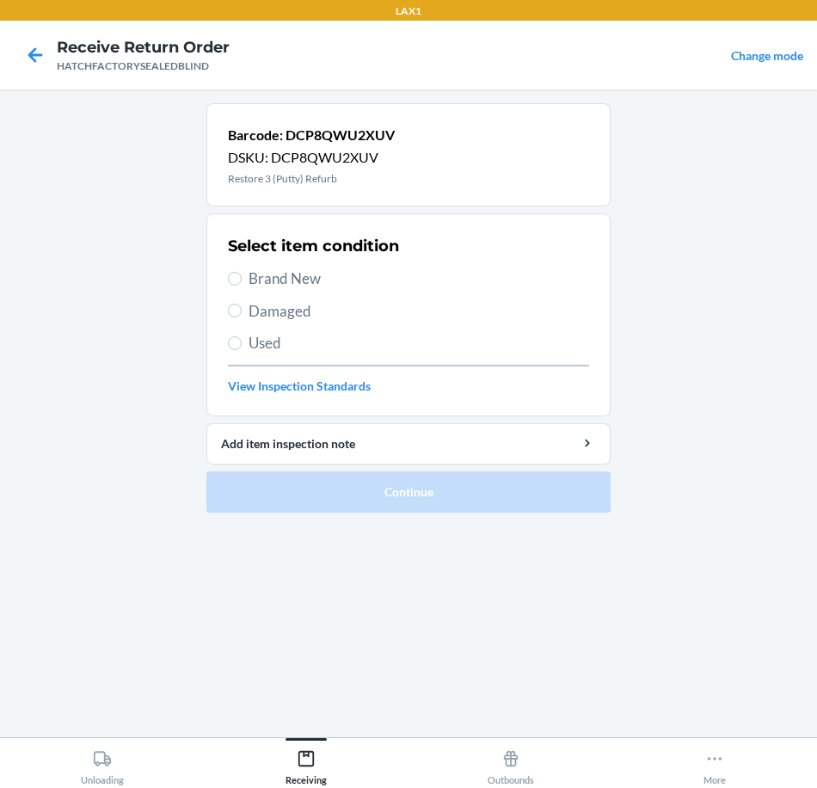
click at [312, 286] on span "Brand New" at bounding box center [419, 279] width 341 height 22
click at [242, 286] on input "Brand New" at bounding box center [235, 279] width 14 height 14
radio input "true"
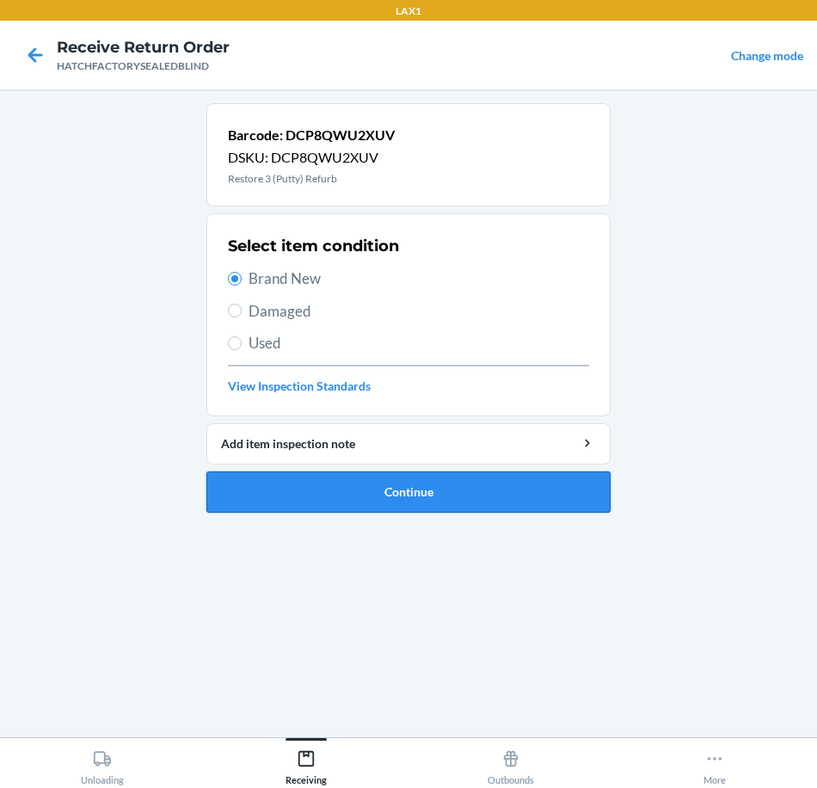
click at [329, 500] on button "Continue" at bounding box center [409, 492] width 404 height 41
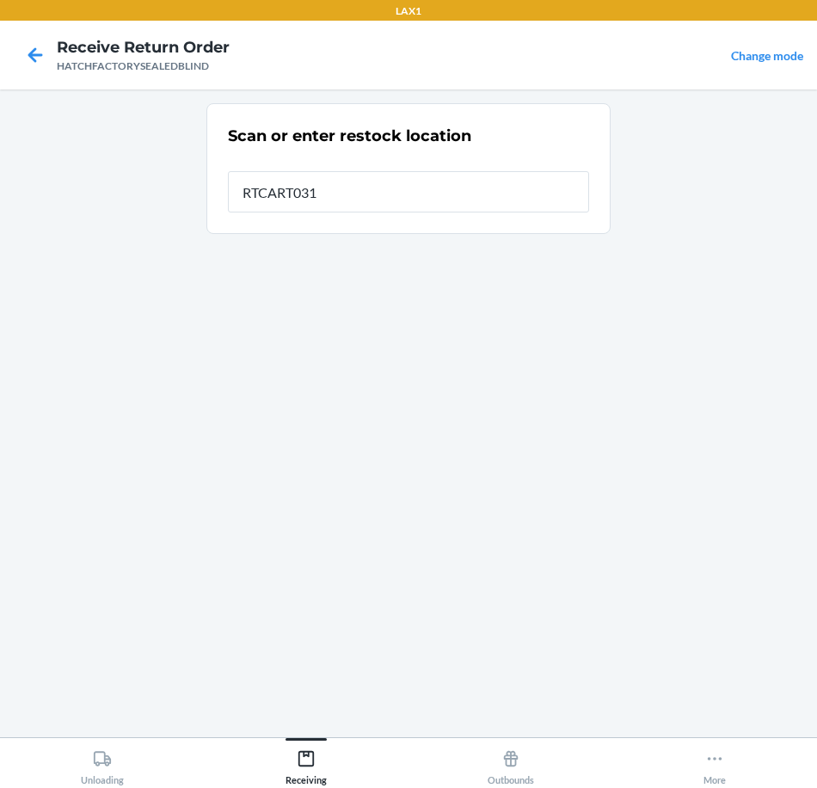
type input "RTCART031"
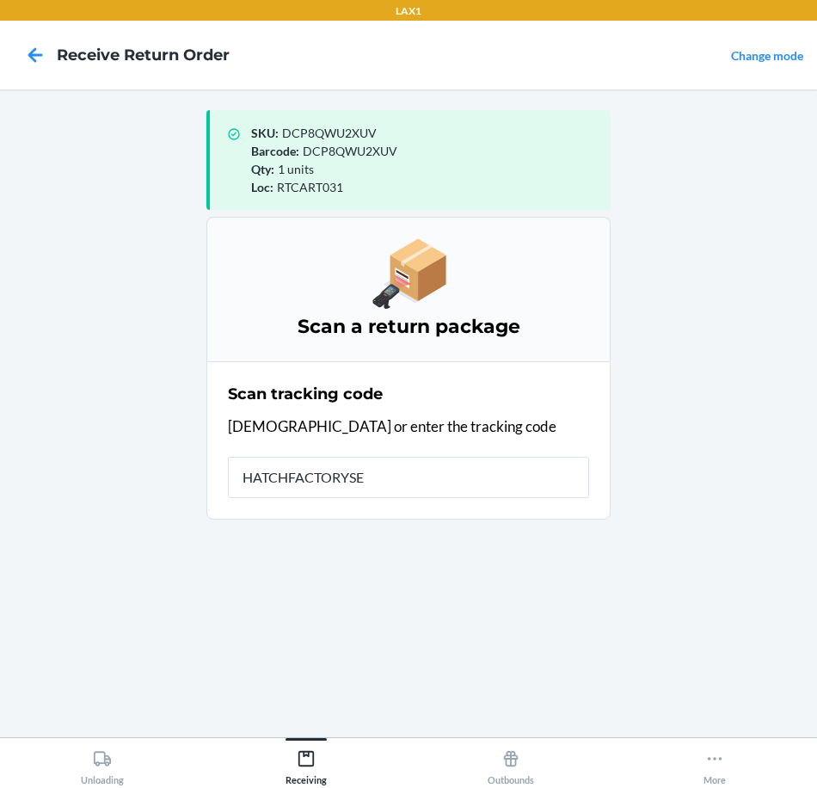
type input "HATCHFACTORYSEA"
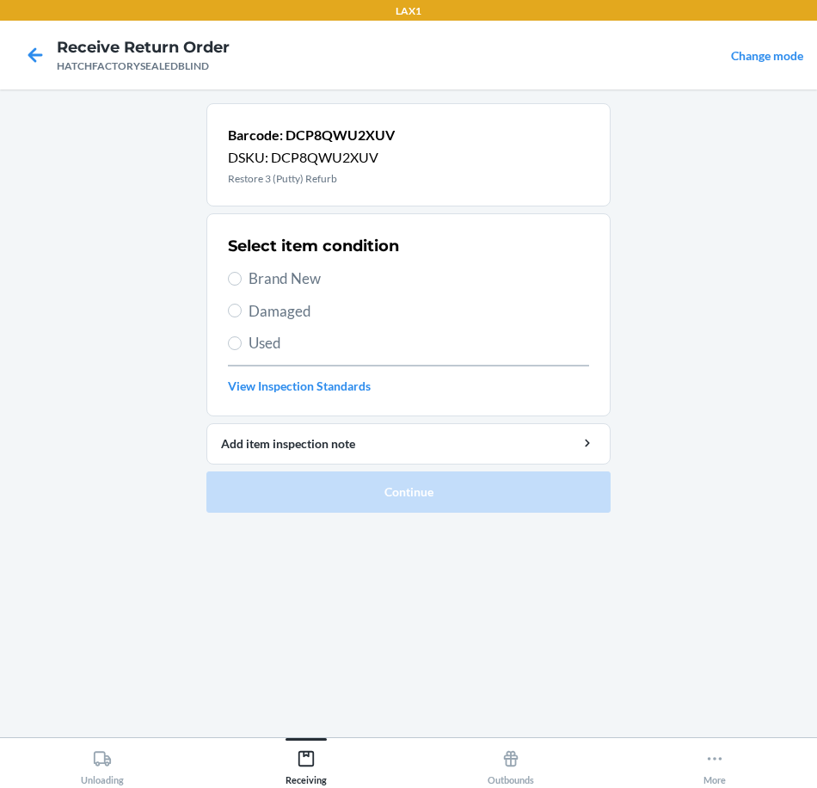
drag, startPoint x: 299, startPoint y: 280, endPoint x: 293, endPoint y: 305, distance: 24.6
click at [297, 287] on span "Brand New" at bounding box center [419, 279] width 341 height 22
click at [242, 286] on input "Brand New" at bounding box center [235, 279] width 14 height 14
radio input "true"
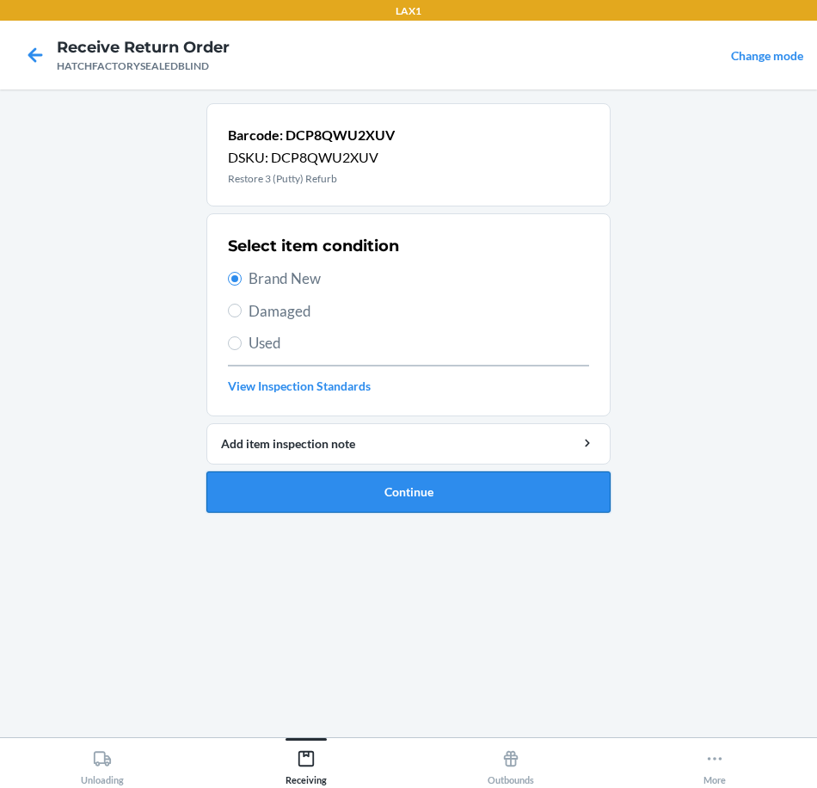
click at [357, 497] on button "Continue" at bounding box center [409, 492] width 404 height 41
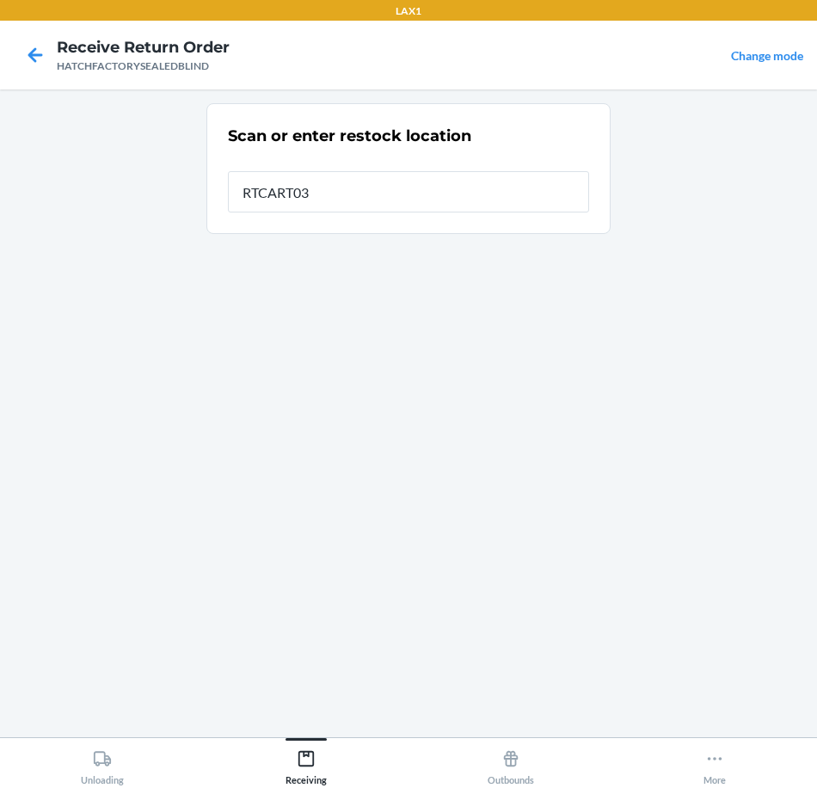
type input "RTCART031"
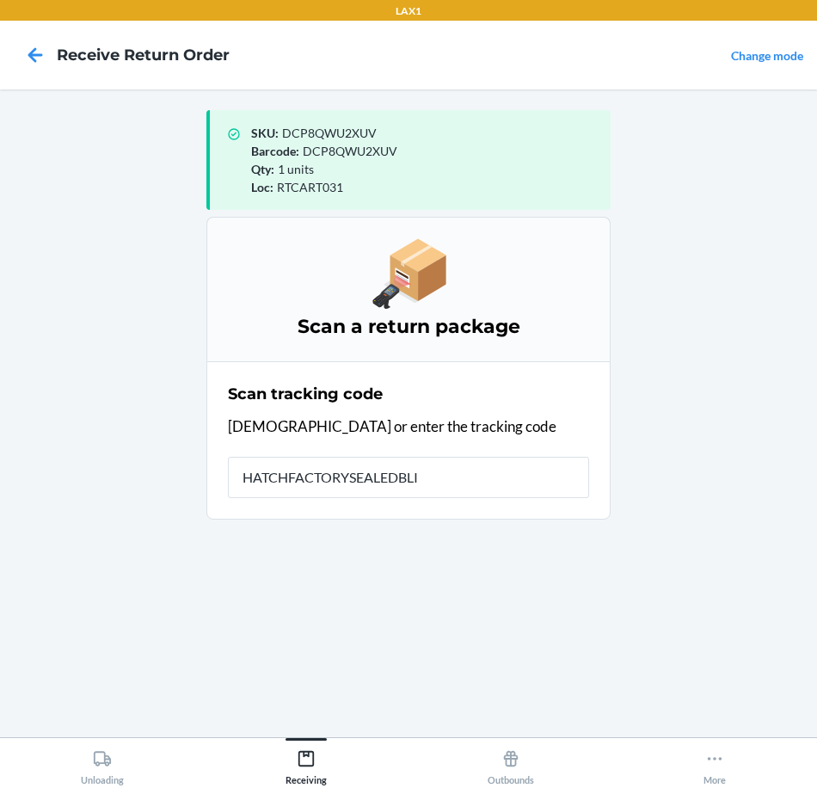
type input "HATCHFACTORYSEALEDBLIN"
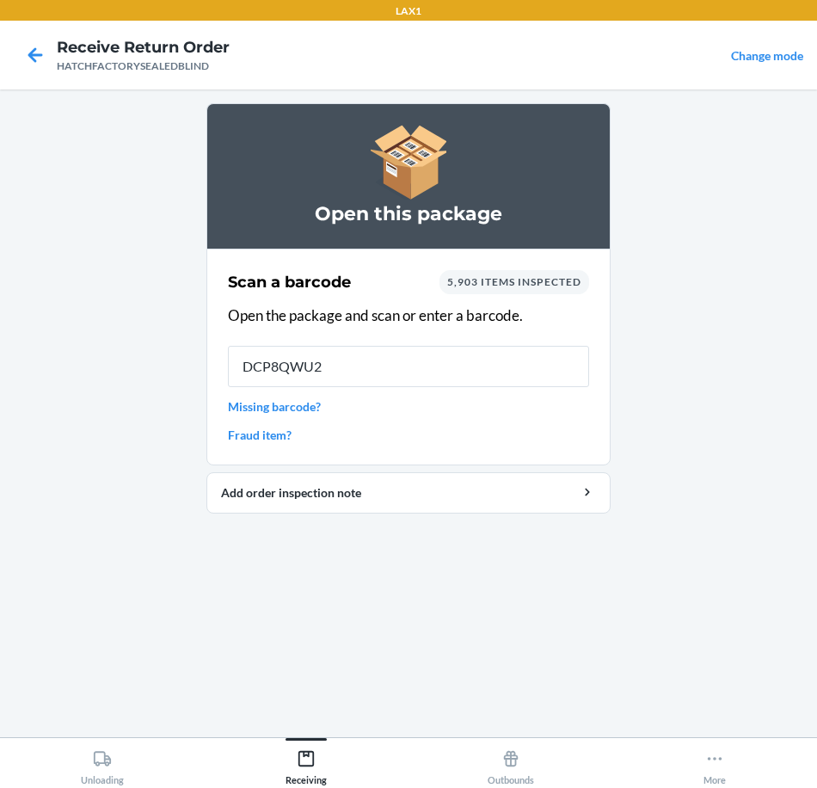
type input "DCP8QWU2X"
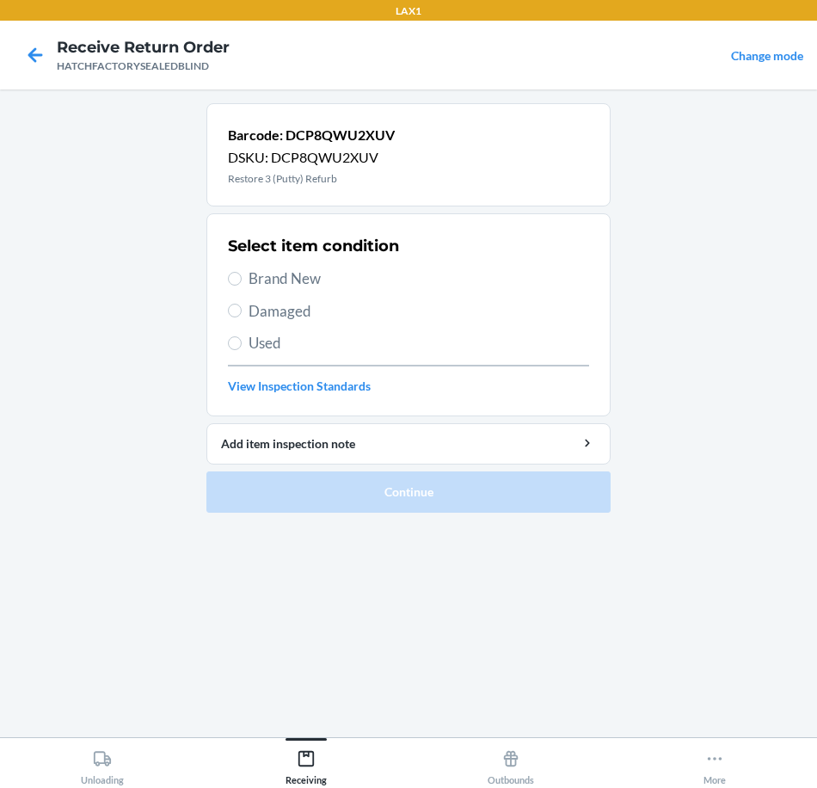
click at [302, 280] on span "Brand New" at bounding box center [419, 279] width 341 height 22
click at [242, 280] on input "Brand New" at bounding box center [235, 279] width 14 height 14
radio input "true"
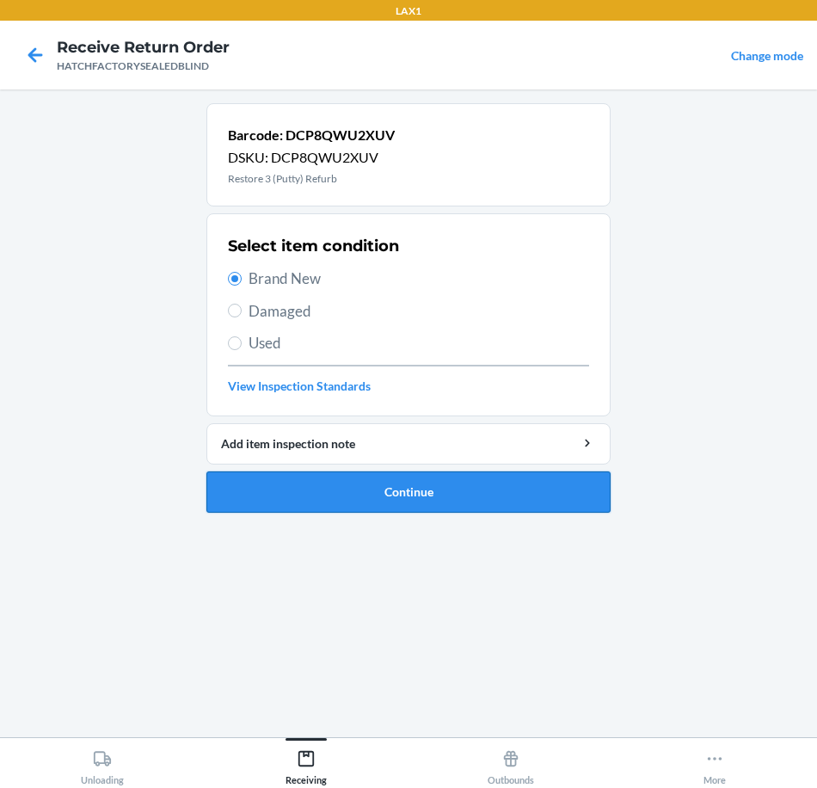
click at [337, 499] on button "Continue" at bounding box center [409, 492] width 404 height 41
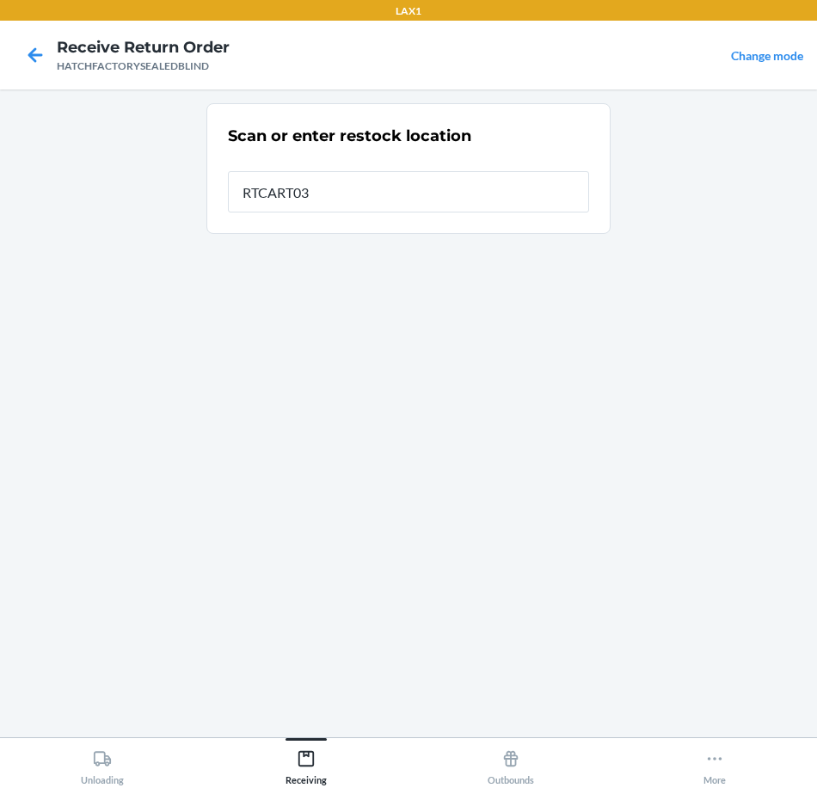
type input "RTCART031"
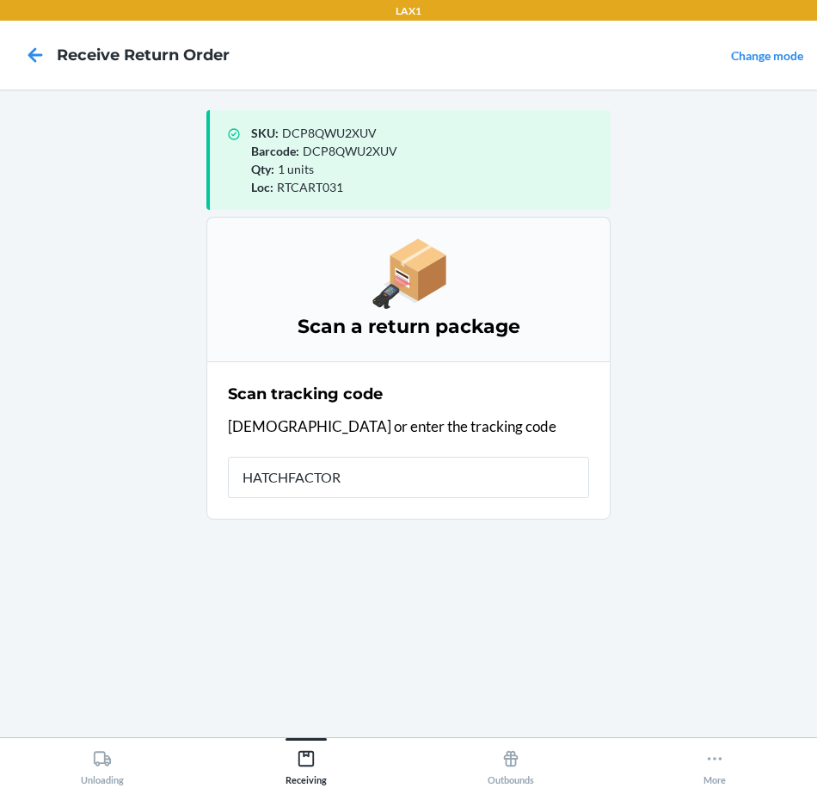
type input "HATCHFACTORY"
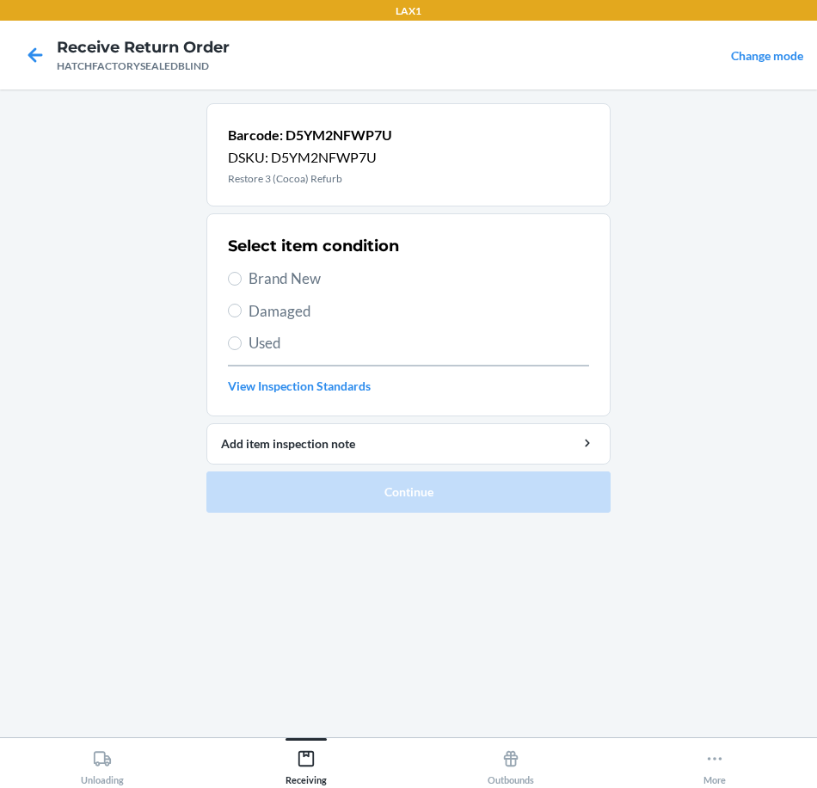
click at [294, 279] on span "Brand New" at bounding box center [419, 279] width 341 height 22
click at [242, 279] on input "Brand New" at bounding box center [235, 279] width 14 height 14
radio input "true"
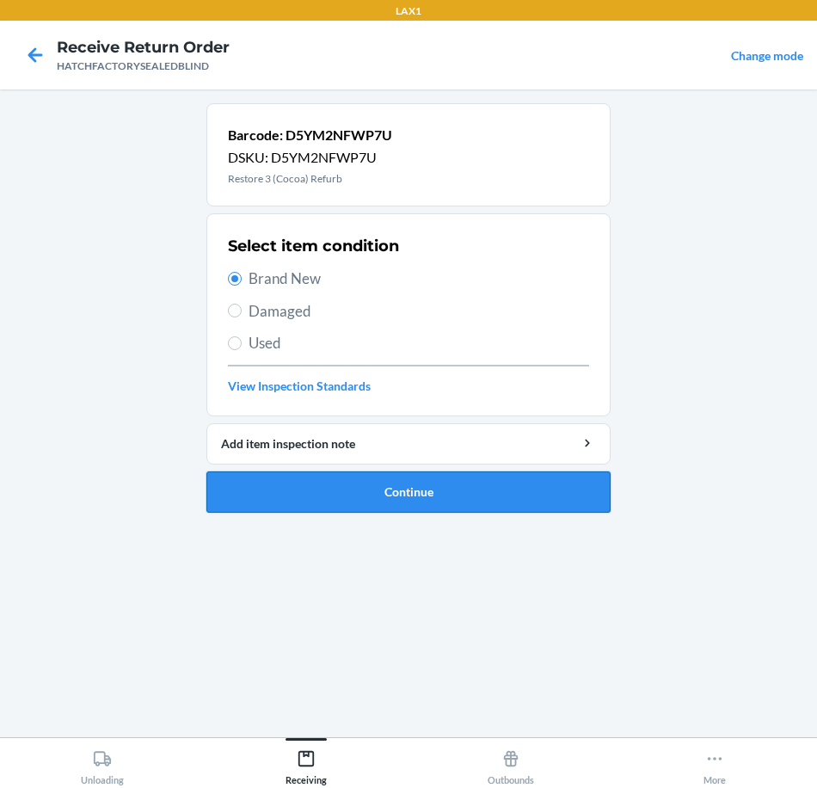
click at [449, 490] on button "Continue" at bounding box center [409, 492] width 404 height 41
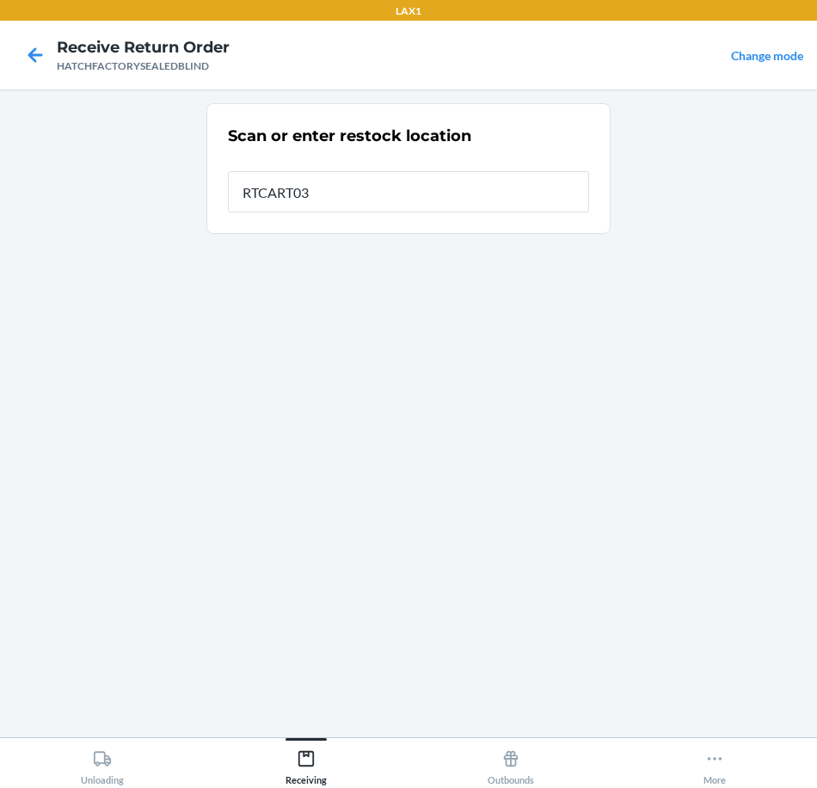
type input "RTCART031"
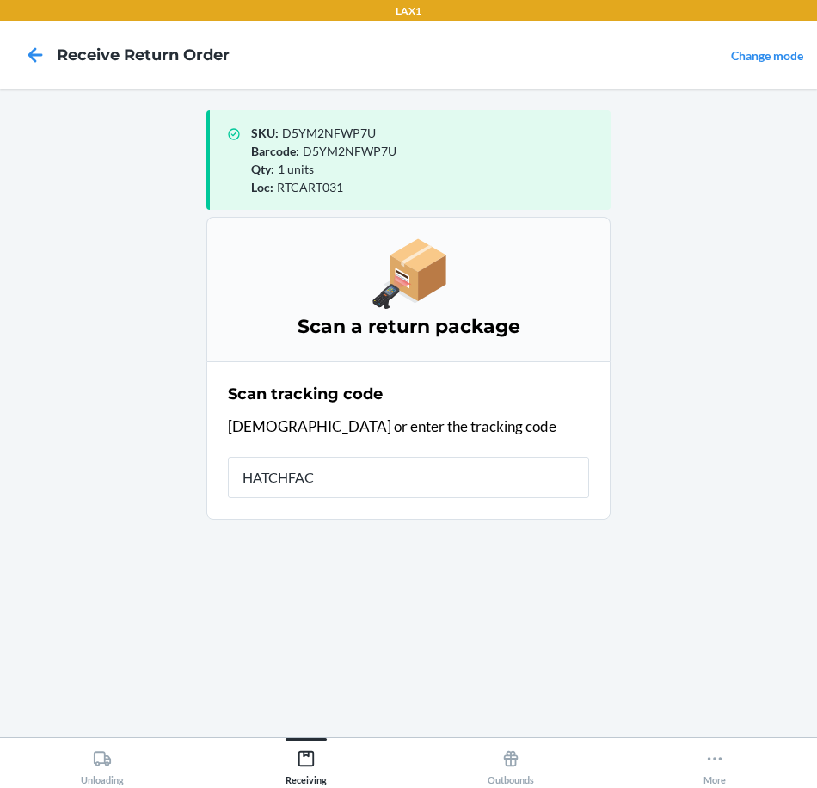
type input "HATCHFACT"
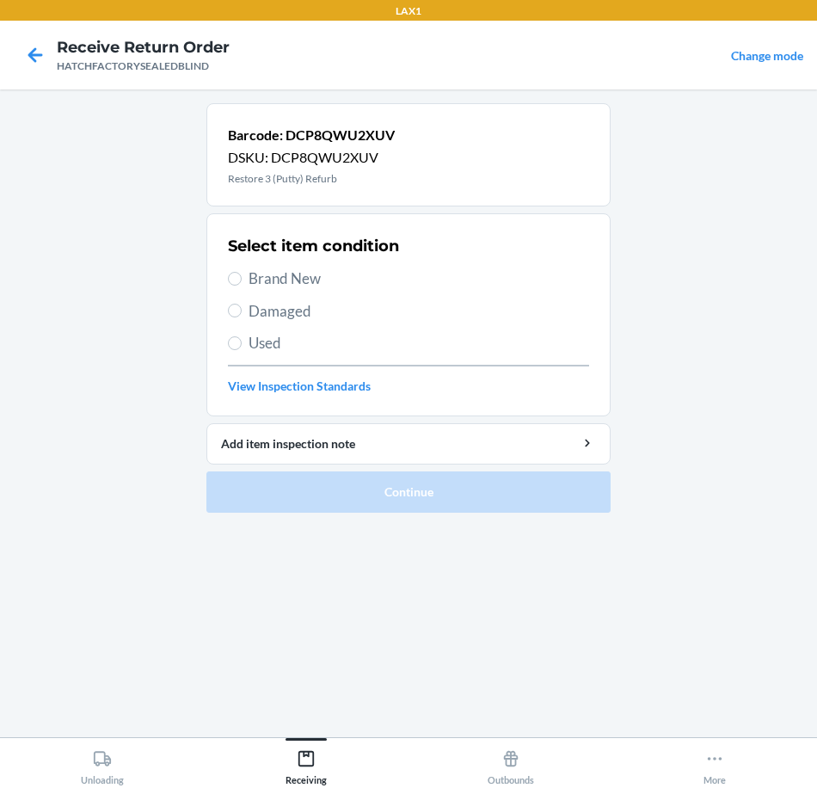
click at [292, 277] on span "Brand New" at bounding box center [419, 279] width 341 height 22
click at [242, 277] on input "Brand New" at bounding box center [235, 279] width 14 height 14
radio input "true"
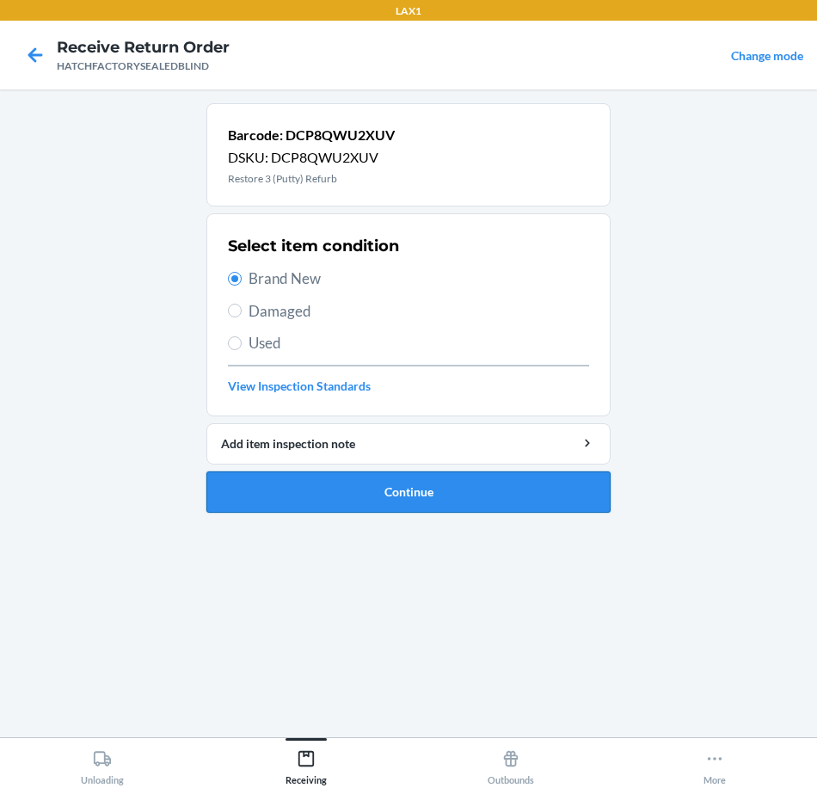
click at [400, 490] on button "Continue" at bounding box center [409, 492] width 404 height 41
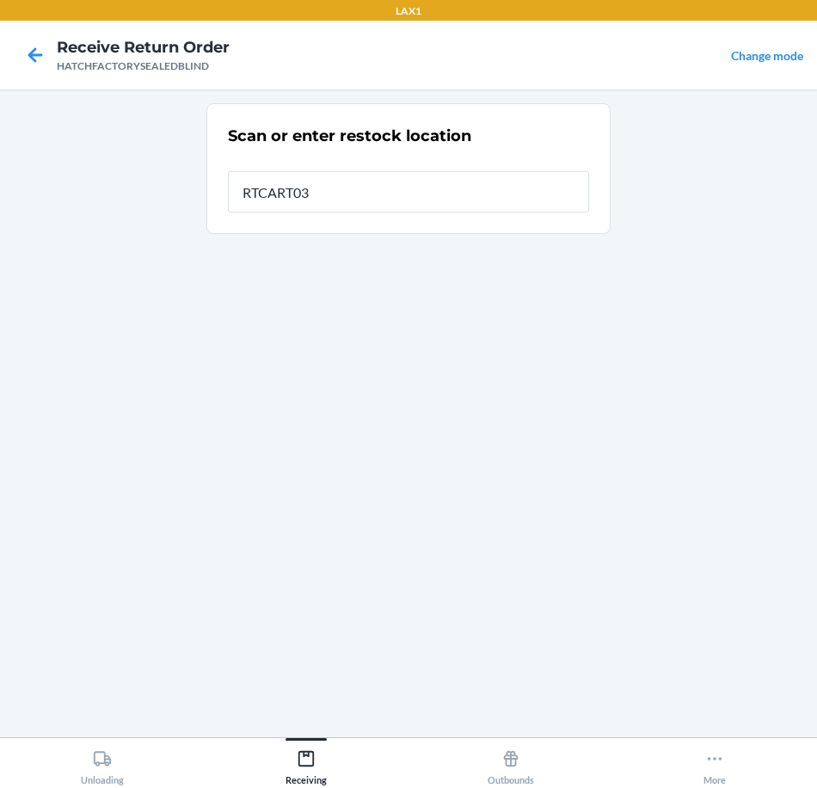
type input "RTCART031"
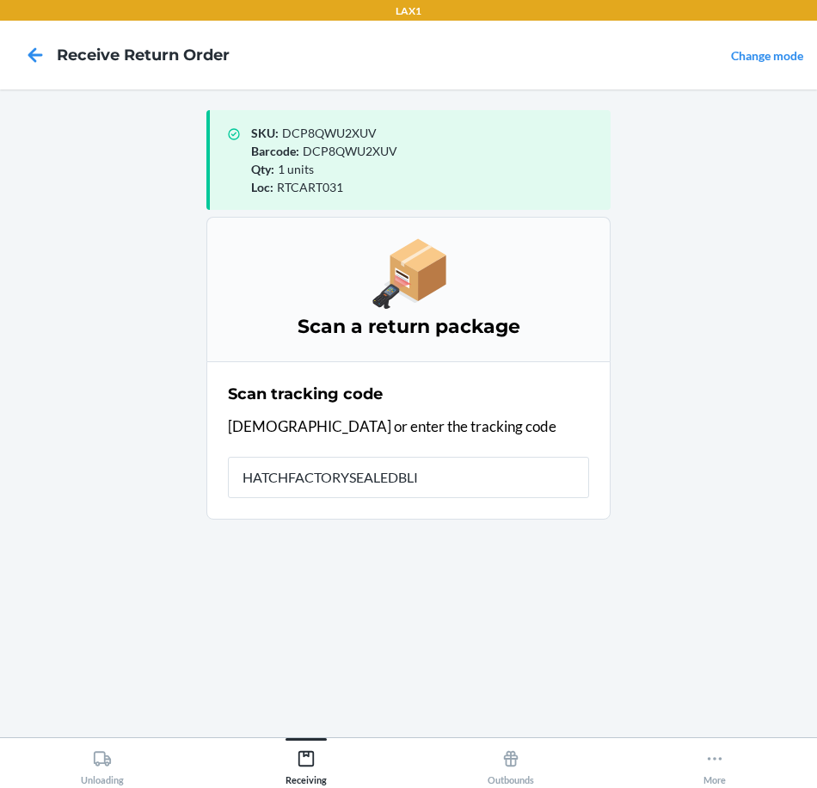
type input "HATCHFACTORYSEALEDBLIN"
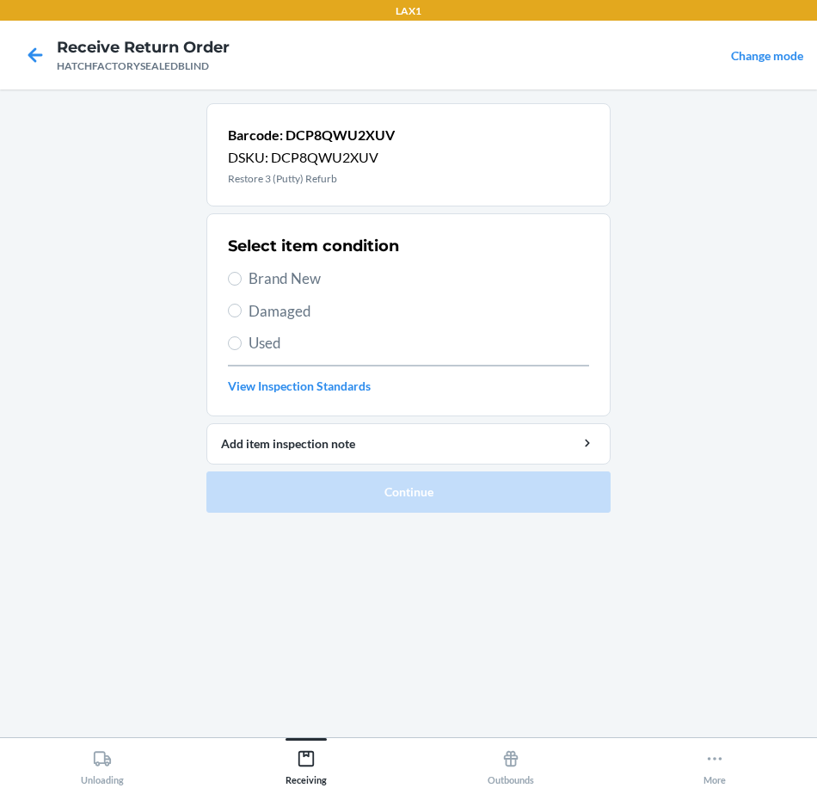
click at [256, 270] on span "Brand New" at bounding box center [419, 279] width 341 height 22
click at [242, 272] on input "Brand New" at bounding box center [235, 279] width 14 height 14
radio input "true"
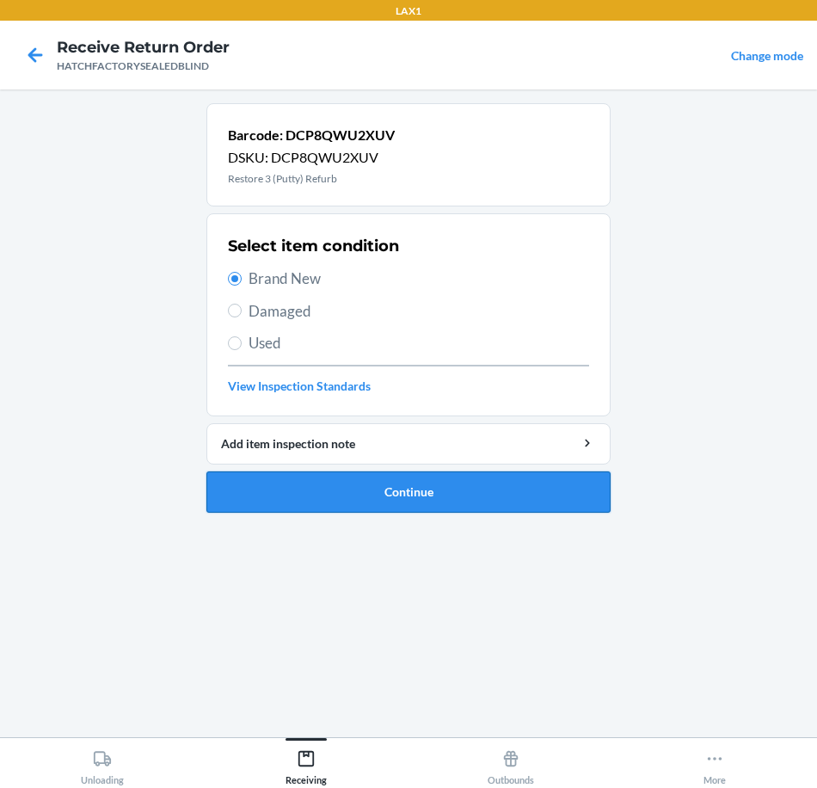
click at [361, 487] on button "Continue" at bounding box center [409, 492] width 404 height 41
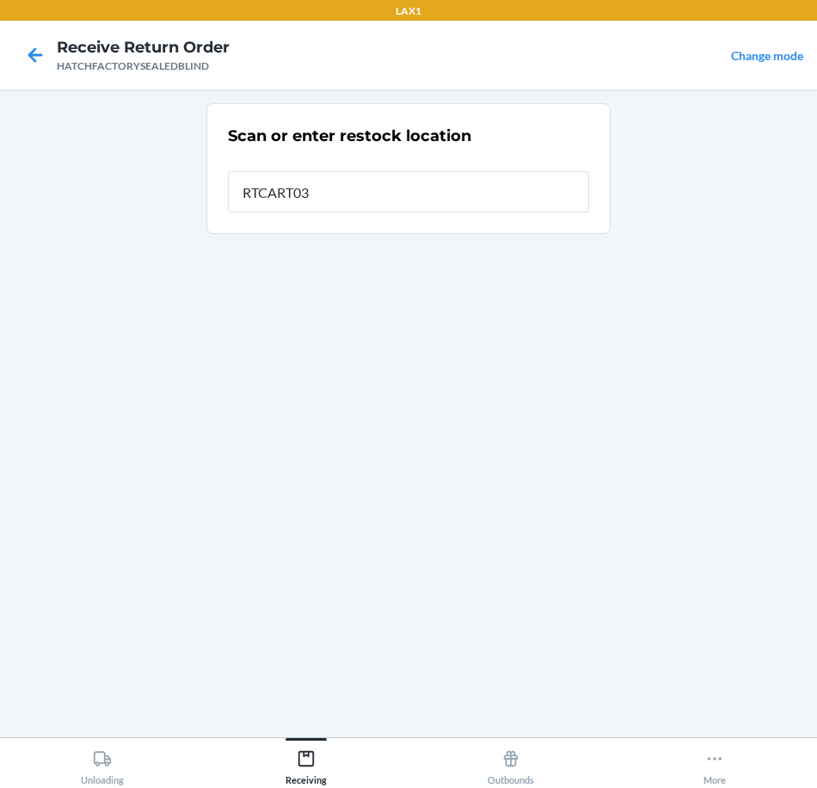
type input "RTCART031"
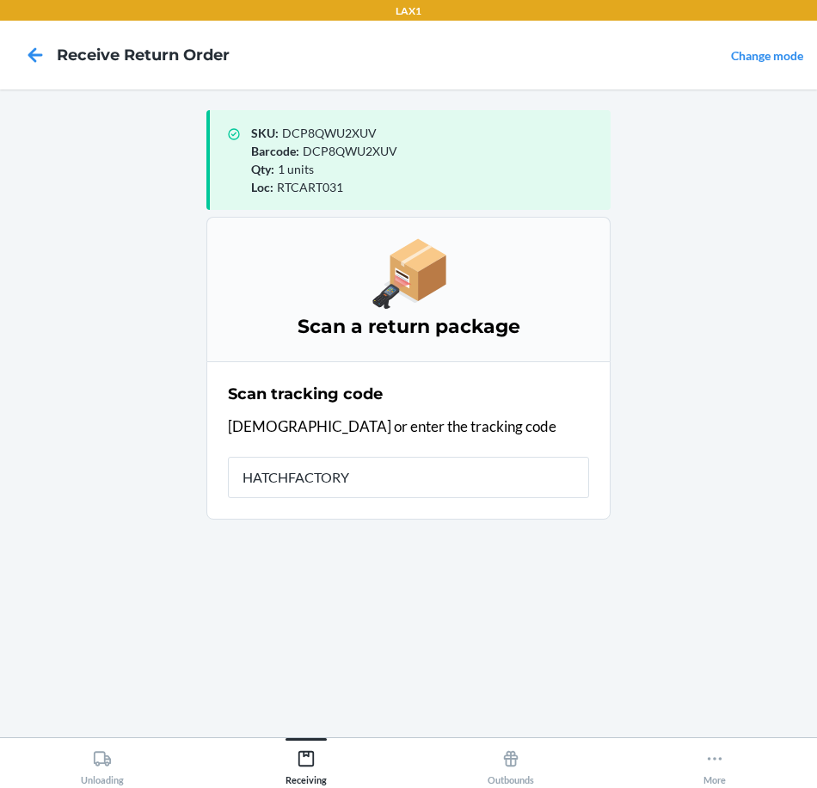
type input "HATCHFACTORYS"
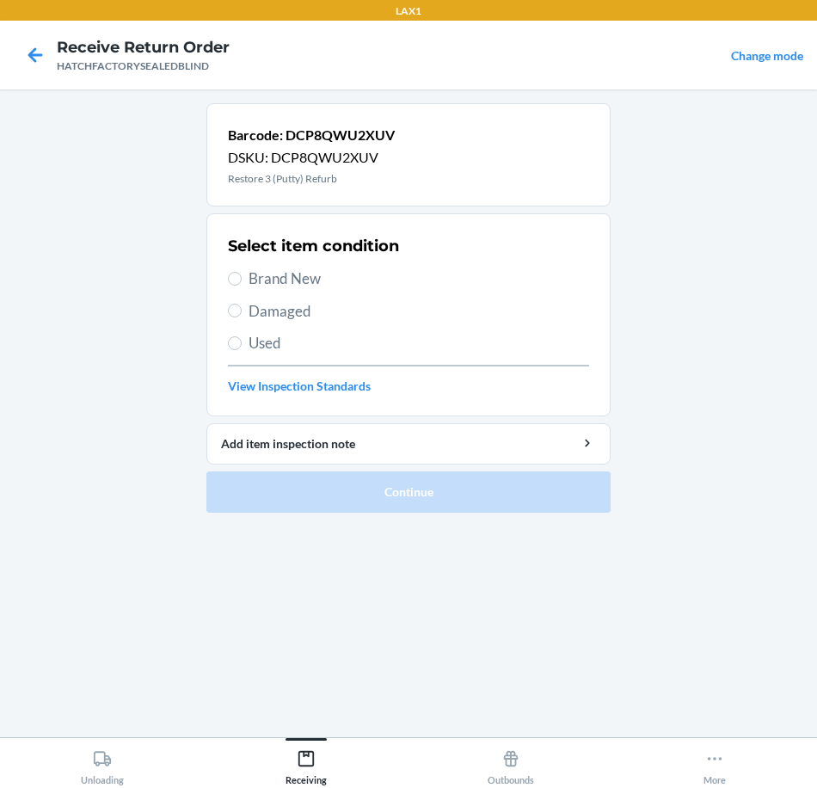
click at [313, 276] on span "Brand New" at bounding box center [419, 279] width 341 height 22
click at [242, 276] on input "Brand New" at bounding box center [235, 279] width 14 height 14
radio input "true"
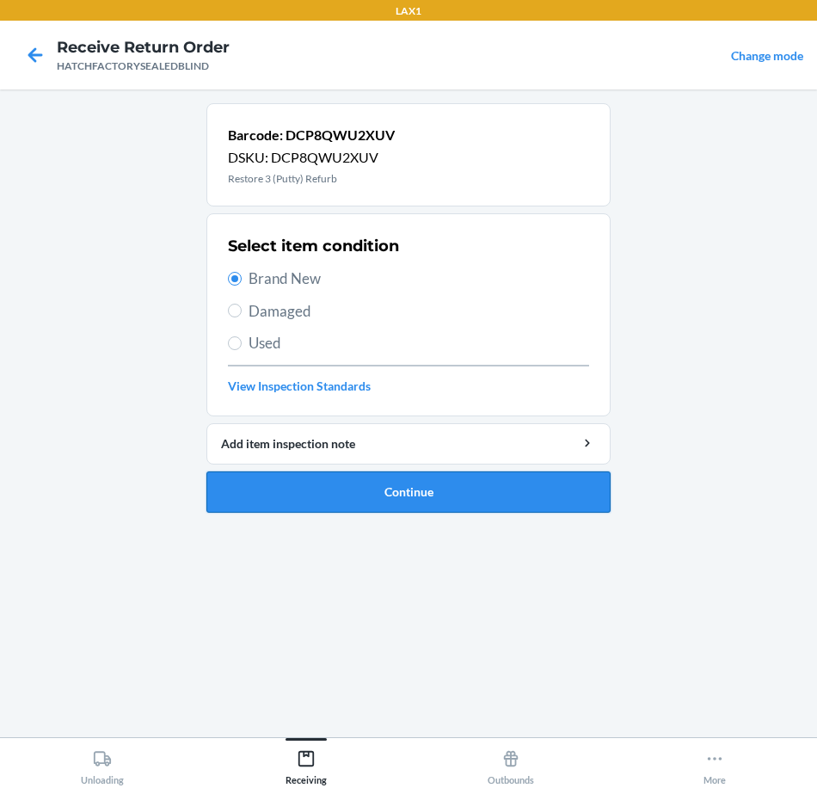
click at [358, 493] on button "Continue" at bounding box center [409, 492] width 404 height 41
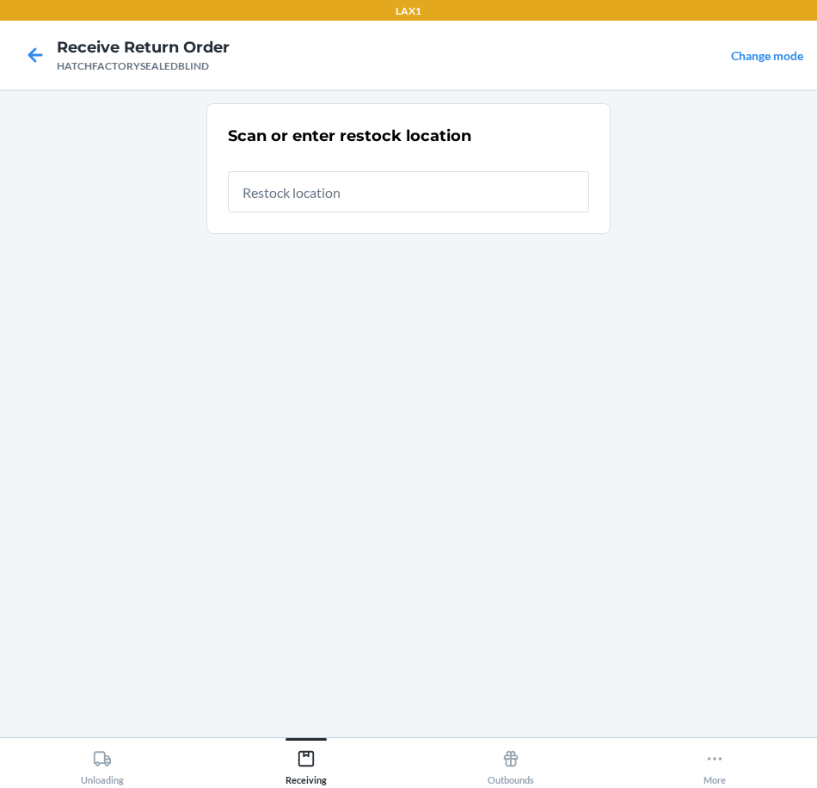
click at [385, 189] on input "text" at bounding box center [408, 191] width 361 height 41
type input "RTCART031"
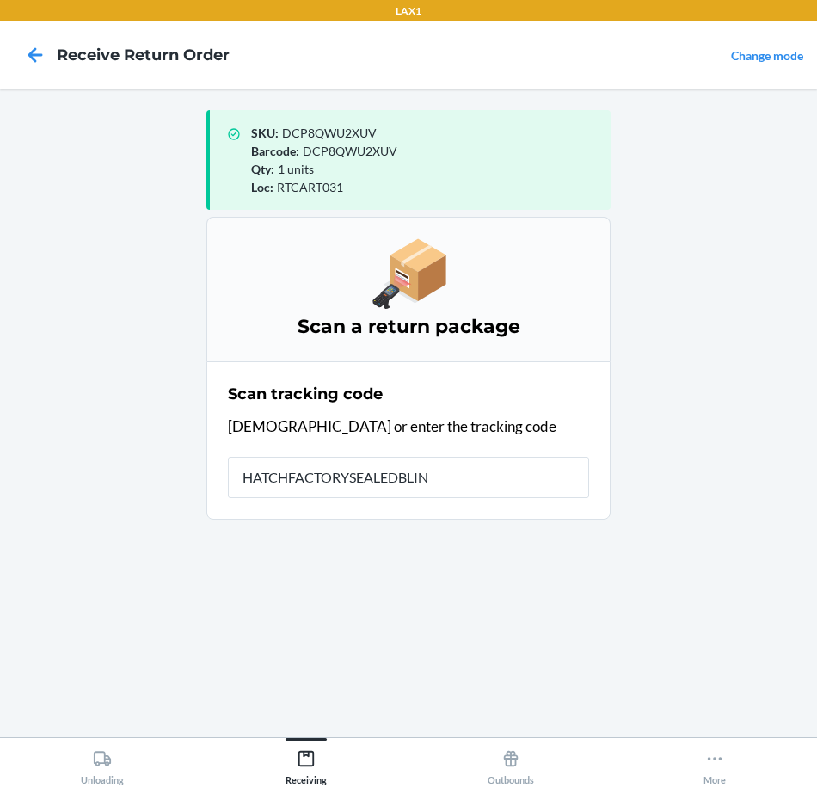
type input "HATCHFACTORYSEALEDBLIND"
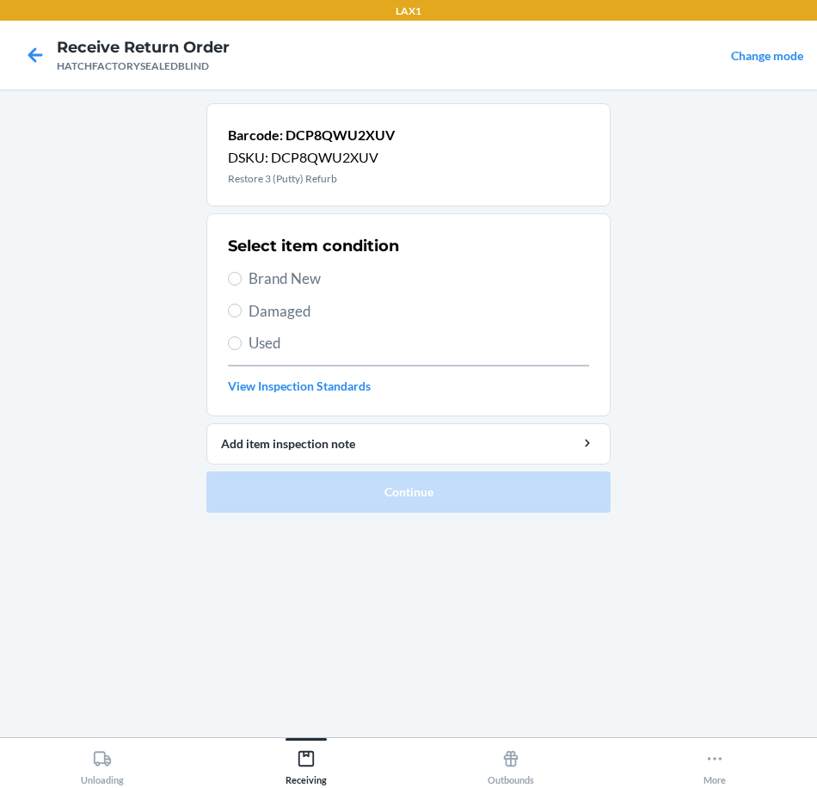
click at [282, 285] on span "Brand New" at bounding box center [419, 279] width 341 height 22
click at [242, 285] on input "Brand New" at bounding box center [235, 279] width 14 height 14
radio input "true"
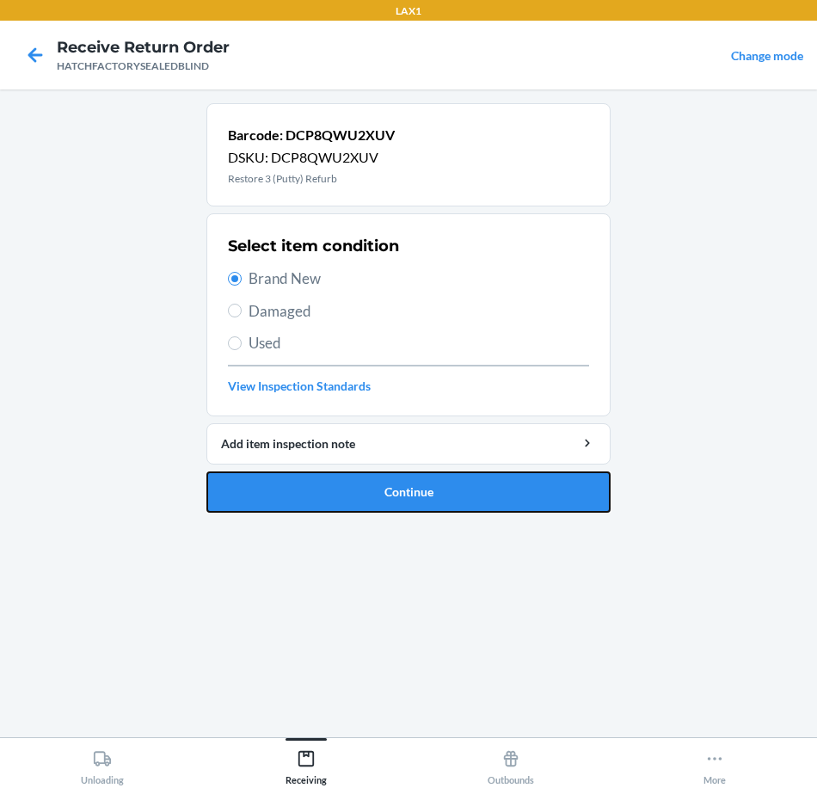
click at [362, 500] on button "Continue" at bounding box center [409, 492] width 404 height 41
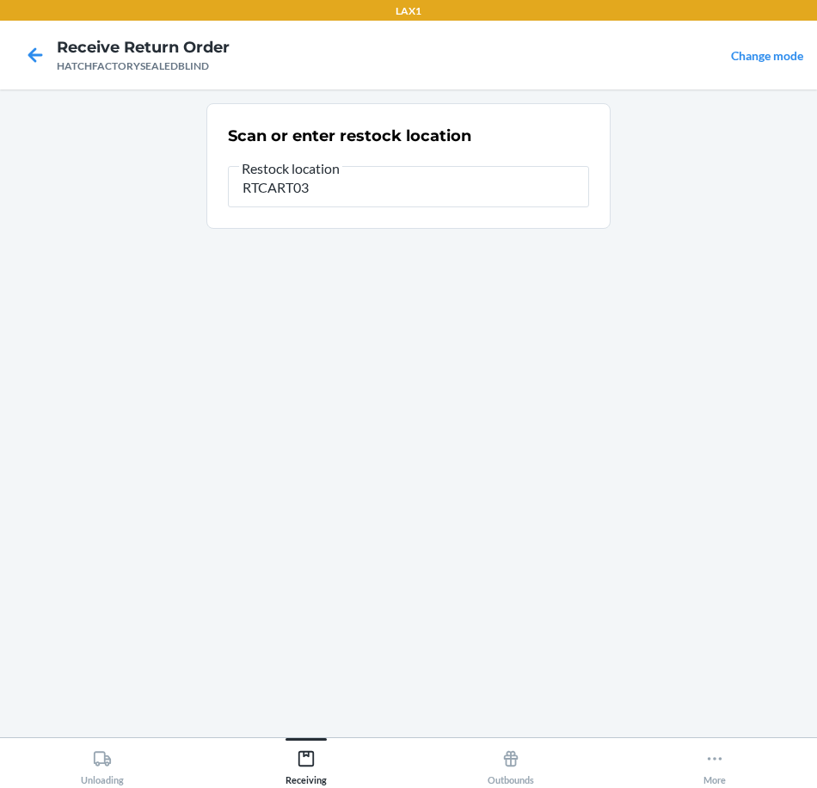
type input "RTCART031"
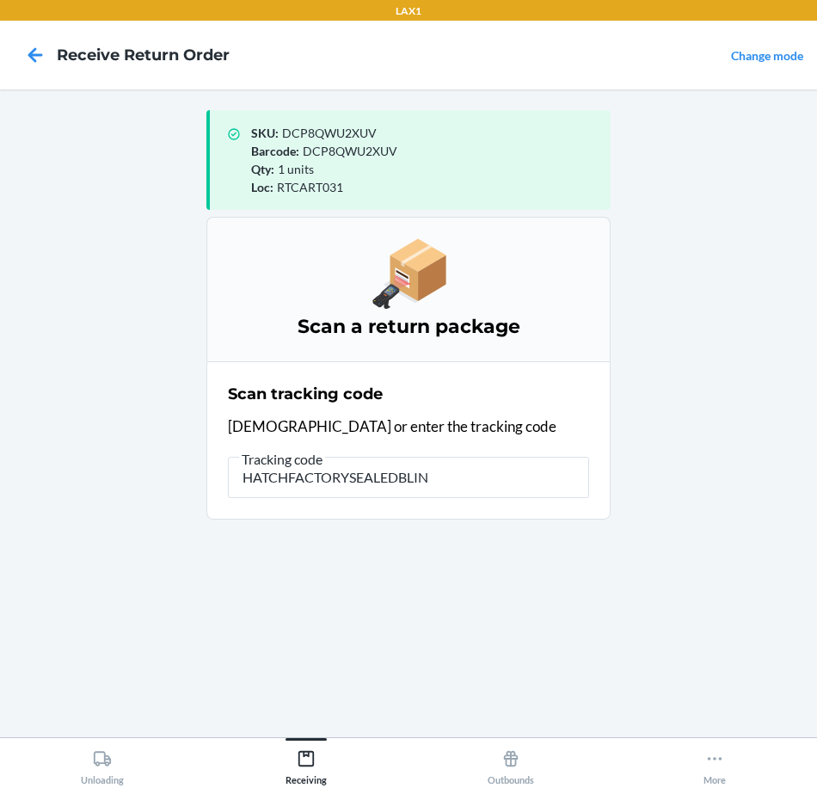
type input "HATCHFACTORYSEALEDBLIND"
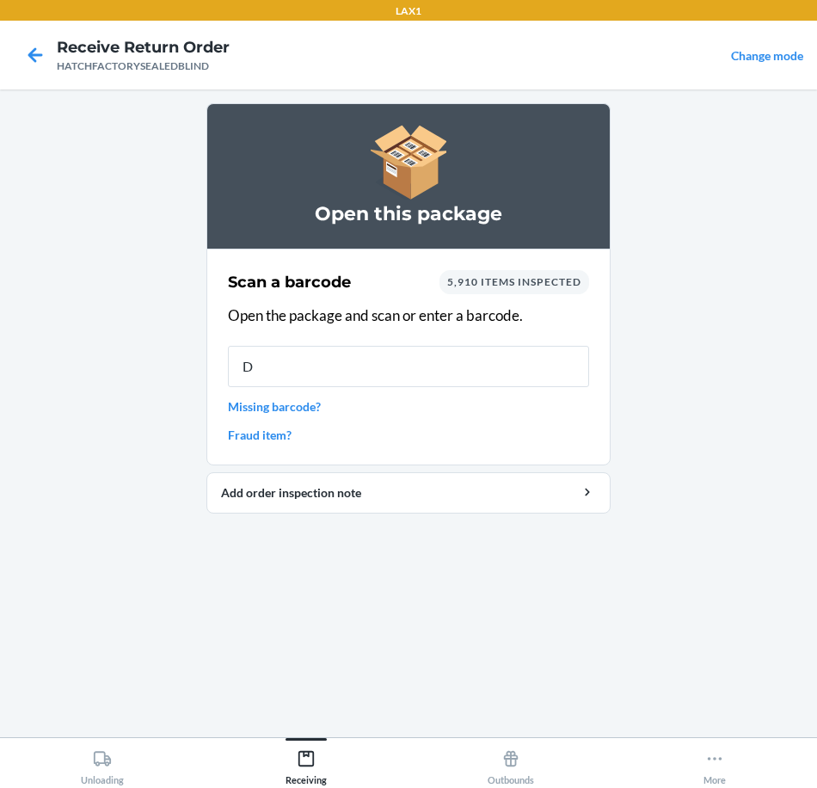
type input "DC"
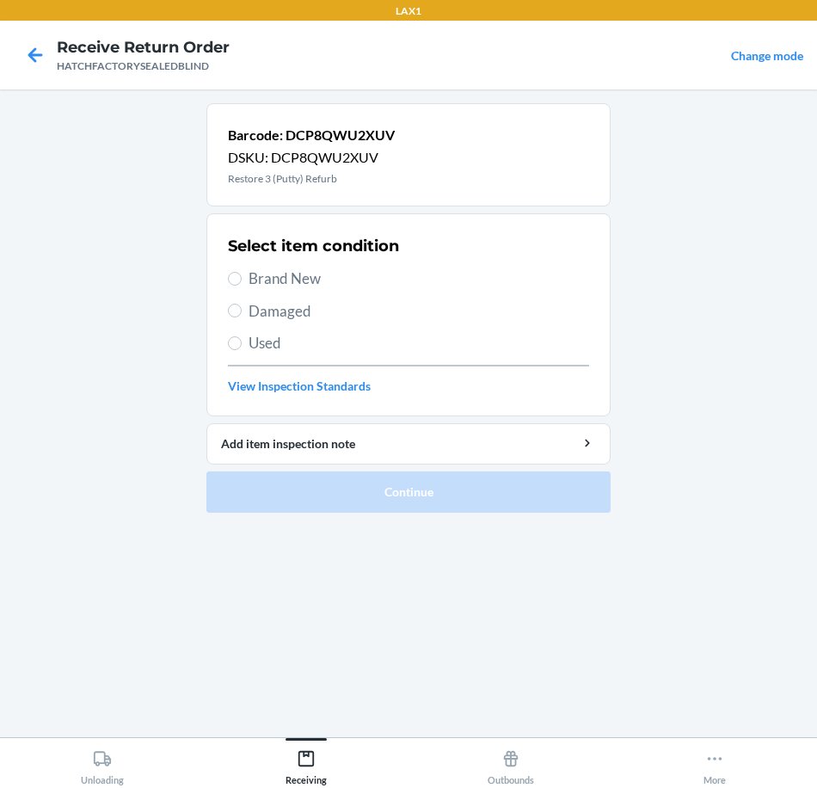
click at [290, 282] on span "Brand New" at bounding box center [419, 279] width 341 height 22
click at [242, 282] on input "Brand New" at bounding box center [235, 279] width 14 height 14
radio input "true"
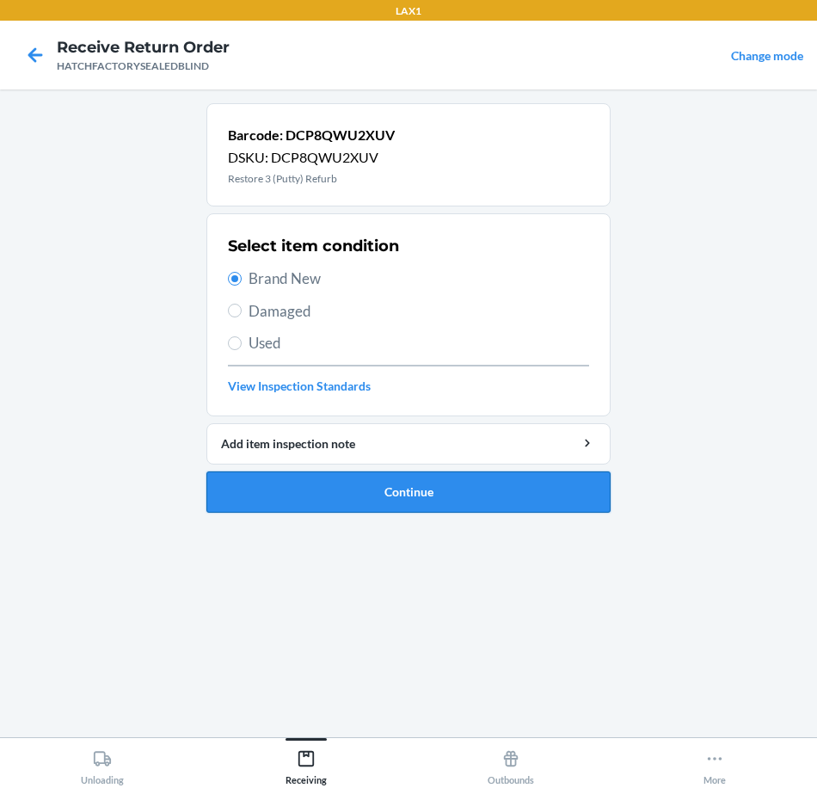
click at [379, 496] on button "Continue" at bounding box center [409, 492] width 404 height 41
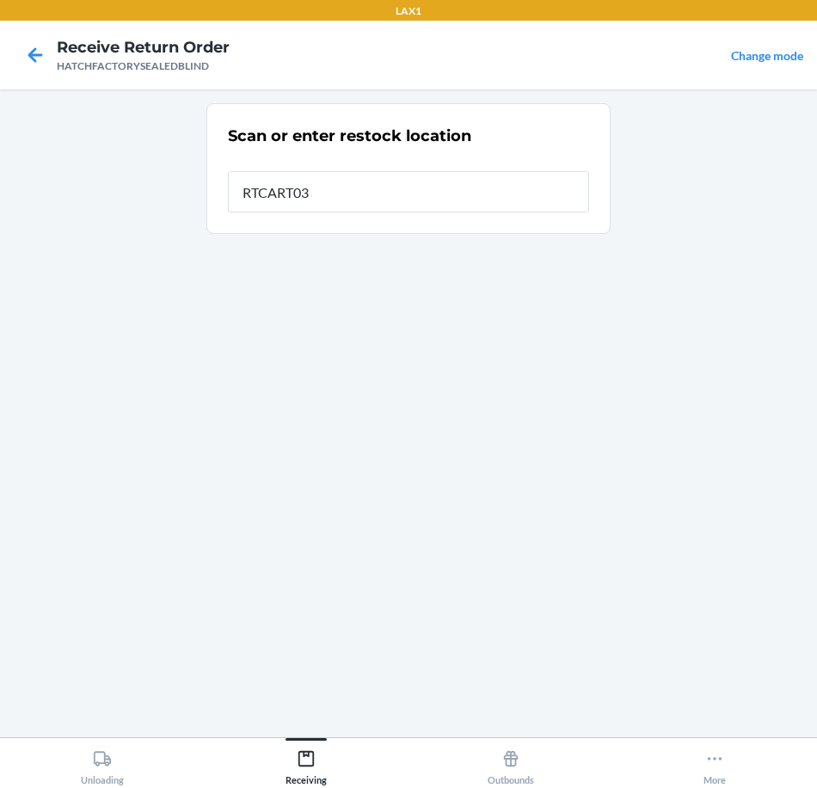
type input "RTCART031"
